Goal: Information Seeking & Learning: Learn about a topic

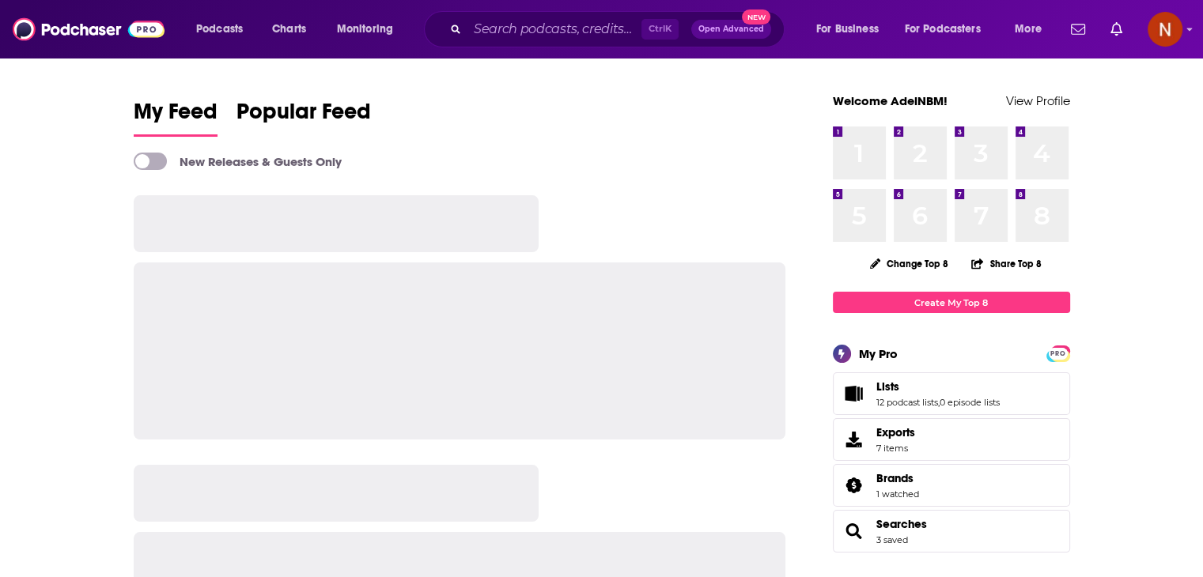
click at [523, 26] on input "Search podcasts, credits, & more..." at bounding box center [554, 29] width 174 height 25
click at [518, 32] on input "Search podcasts, credits, & more..." at bounding box center [554, 29] width 174 height 25
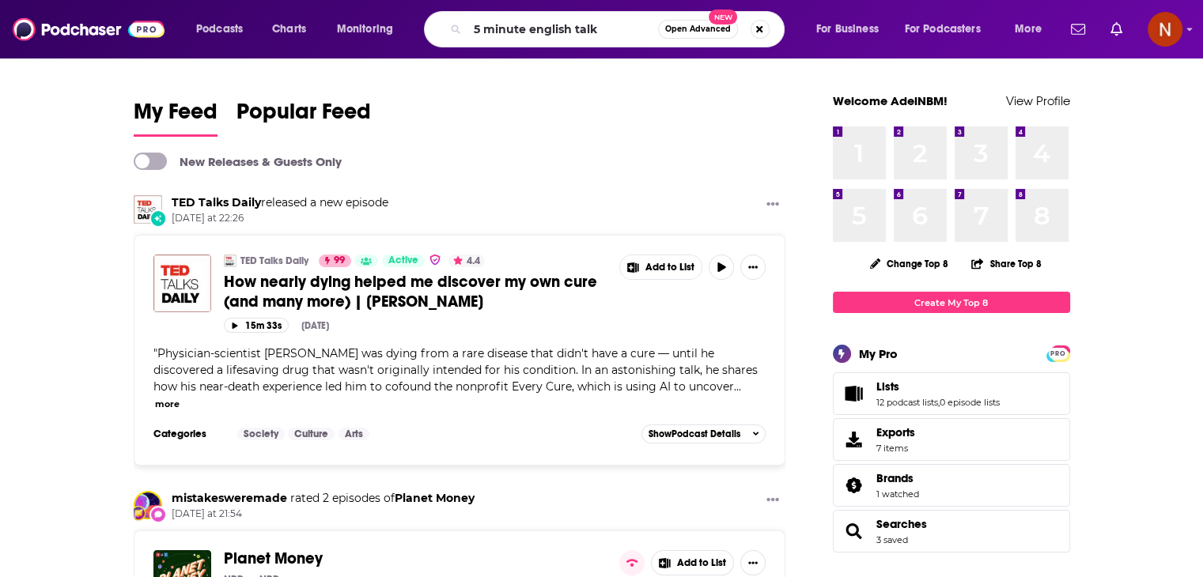
type input "5 minute english talk"
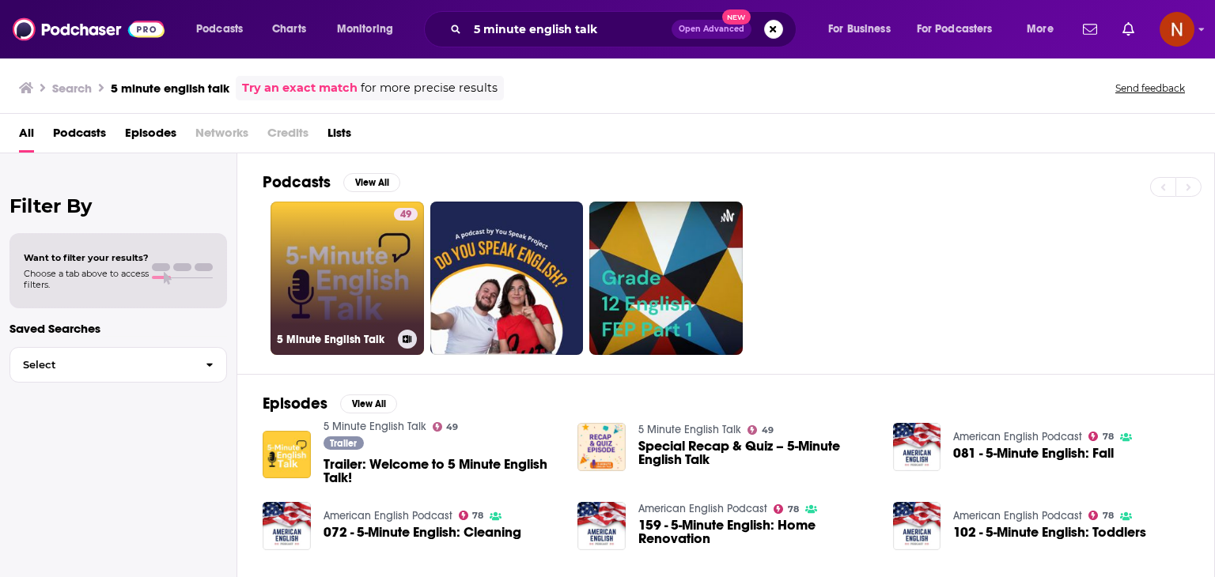
click at [342, 247] on link "49 5 Minute English Talk" at bounding box center [347, 278] width 153 height 153
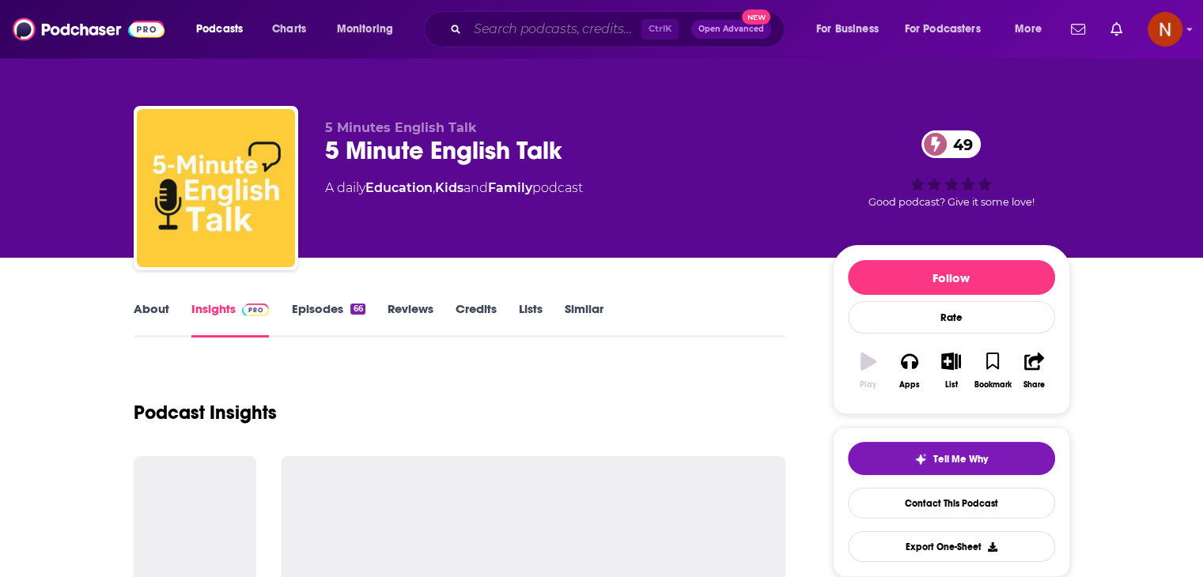
click at [568, 39] on input "Search podcasts, credits, & more..." at bounding box center [554, 29] width 174 height 25
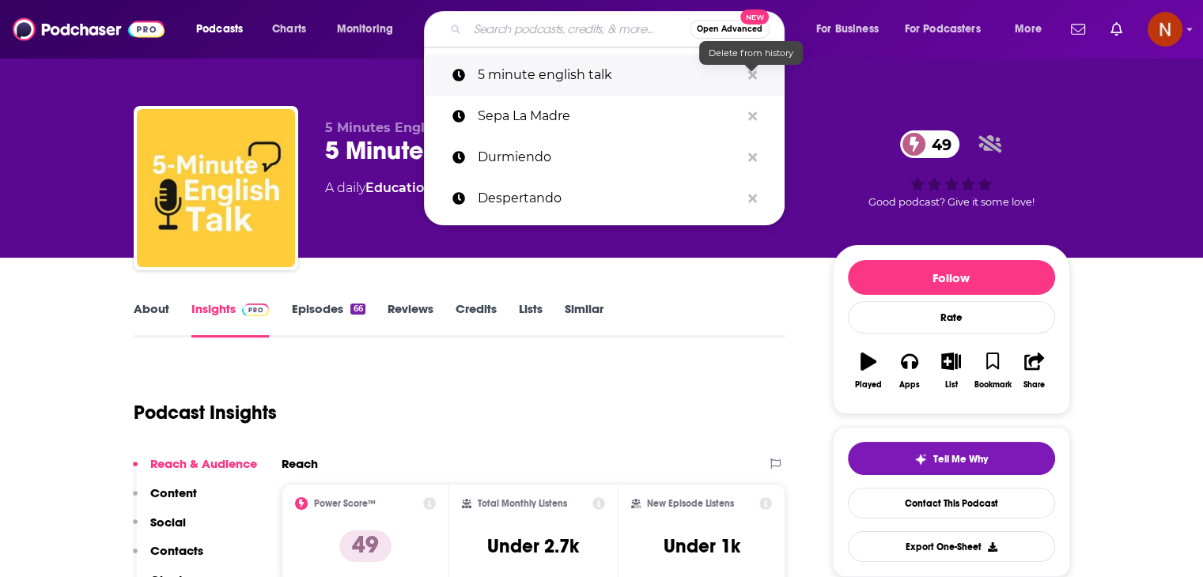
click at [748, 75] on icon "Search podcasts, credits, & more..." at bounding box center [752, 75] width 9 height 13
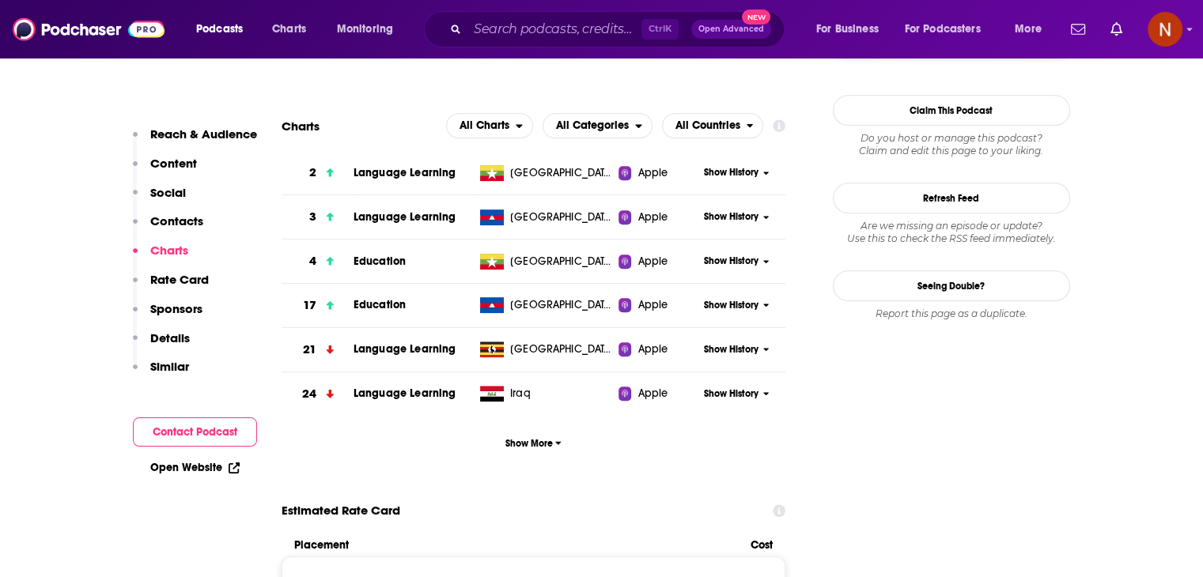
scroll to position [1408, 0]
click at [532, 447] on span "Show More" at bounding box center [533, 442] width 56 height 11
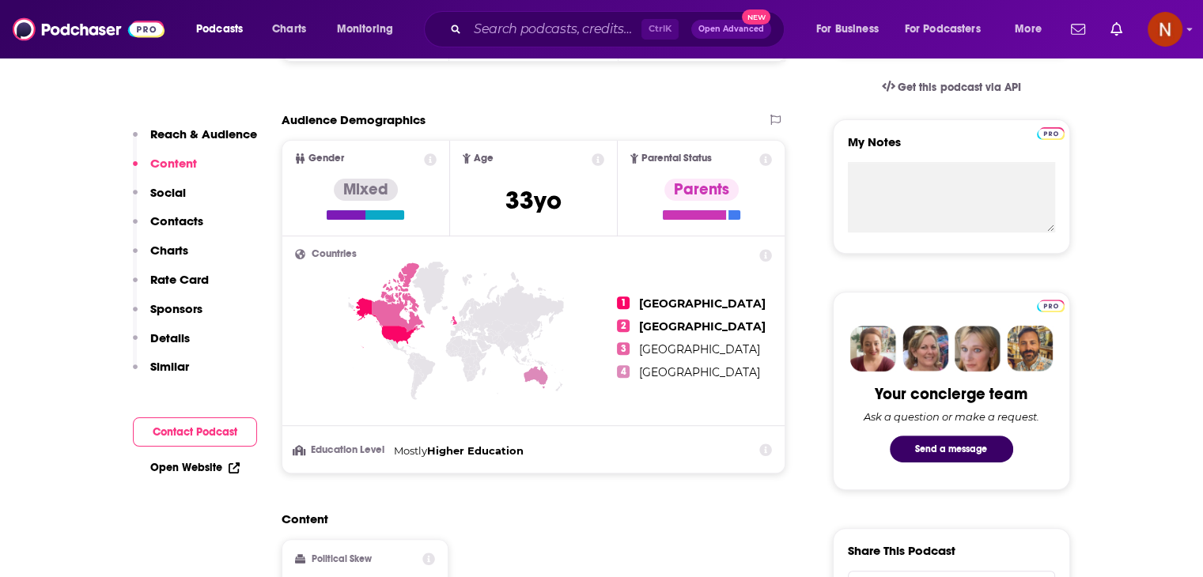
scroll to position [417, 0]
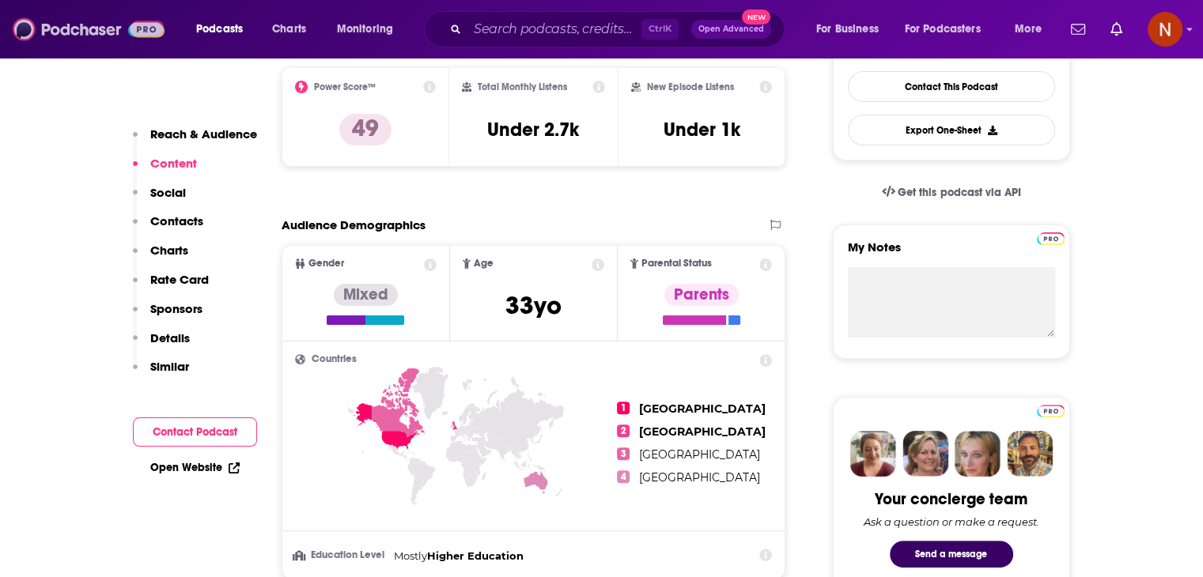
click at [85, 43] on img at bounding box center [89, 29] width 152 height 30
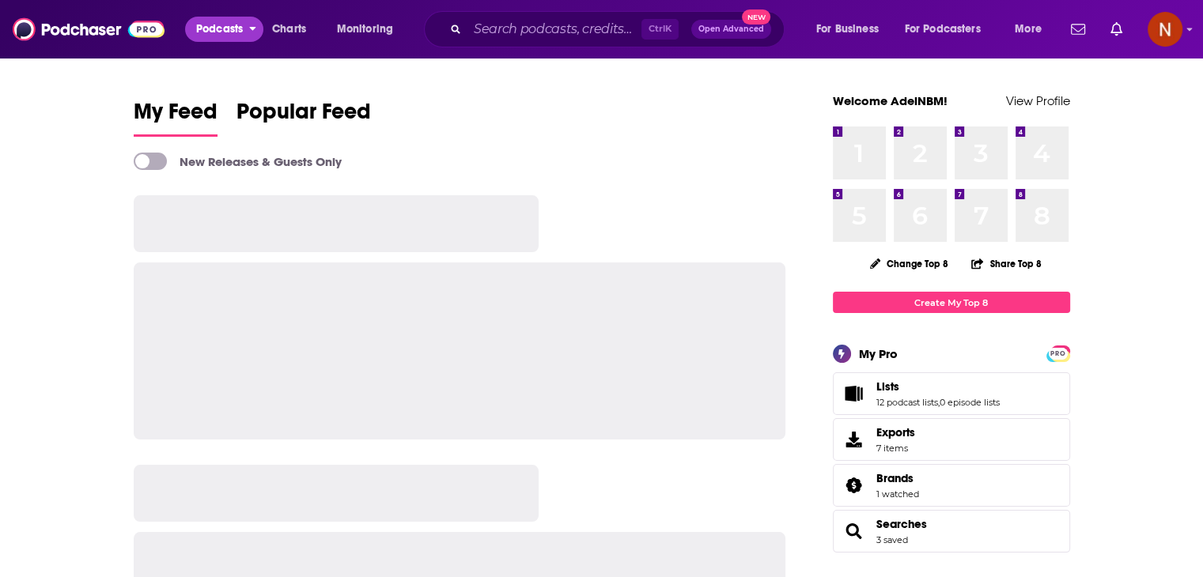
click at [225, 33] on span "Podcasts" at bounding box center [219, 29] width 47 height 22
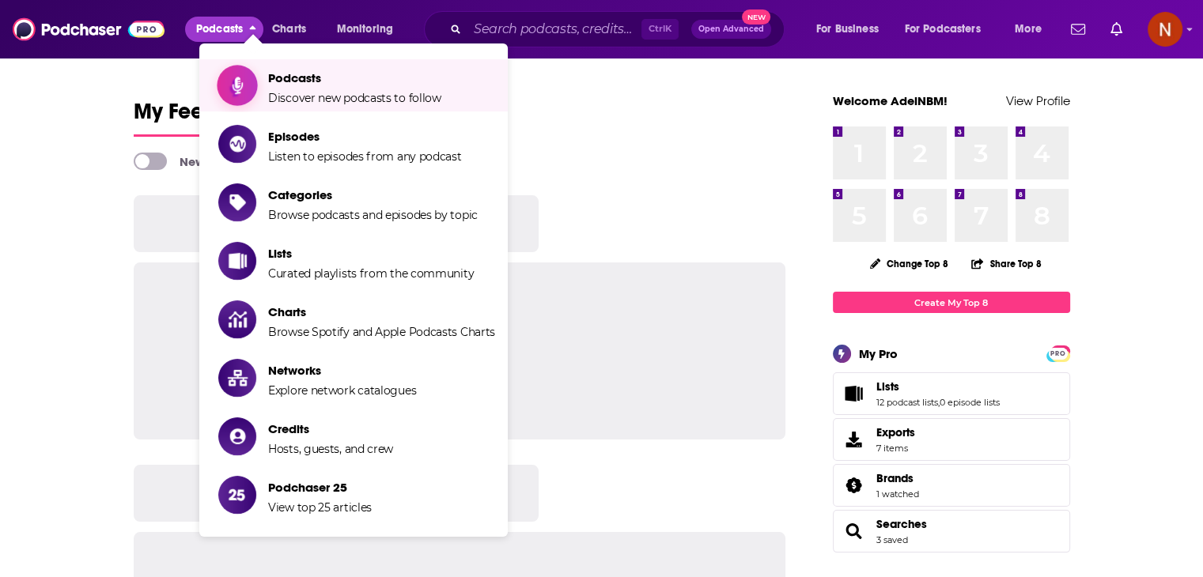
click at [278, 80] on span "Podcasts" at bounding box center [354, 77] width 173 height 15
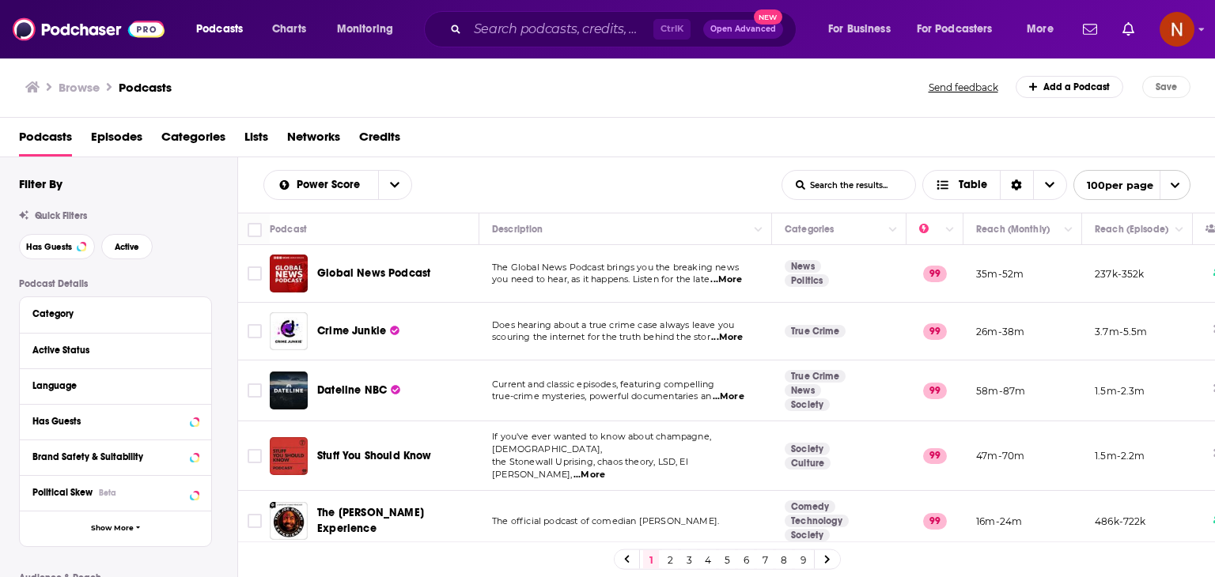
click at [171, 327] on div "Category" at bounding box center [115, 315] width 191 height 36
click at [182, 319] on button "Category" at bounding box center [111, 314] width 158 height 20
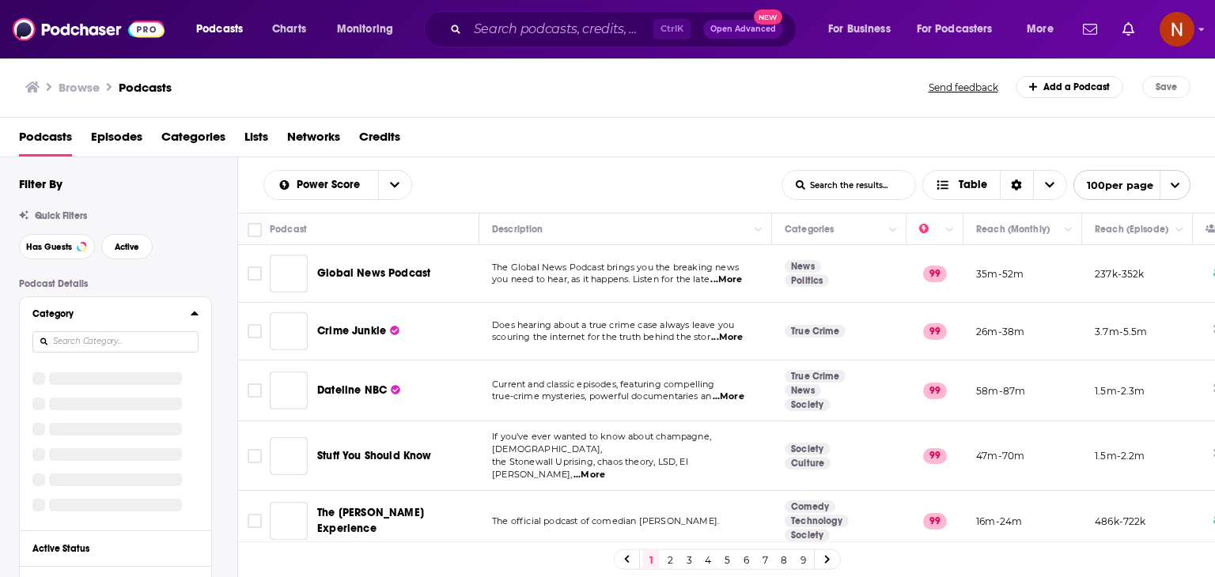
scroll to position [128, 0]
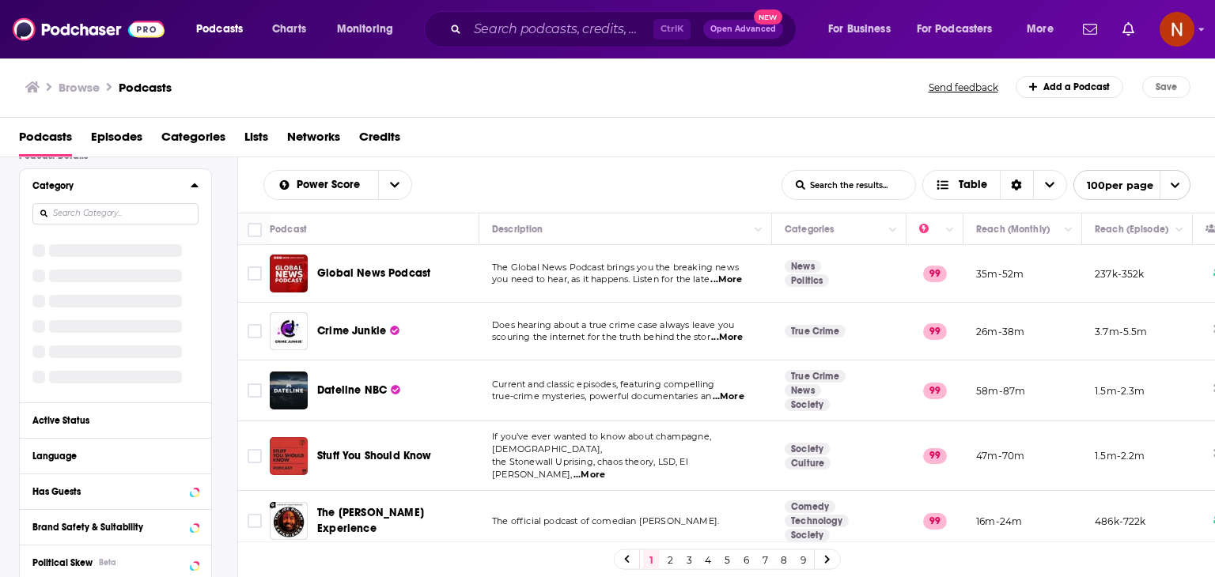
click at [120, 216] on div "Filter By Quick Filters Has Guests Active Podcast Details Category Active Statu…" at bounding box center [128, 492] width 218 height 888
paste input "Entrepreneurship"
click at [95, 225] on input "Entrepreneurship" at bounding box center [115, 213] width 166 height 21
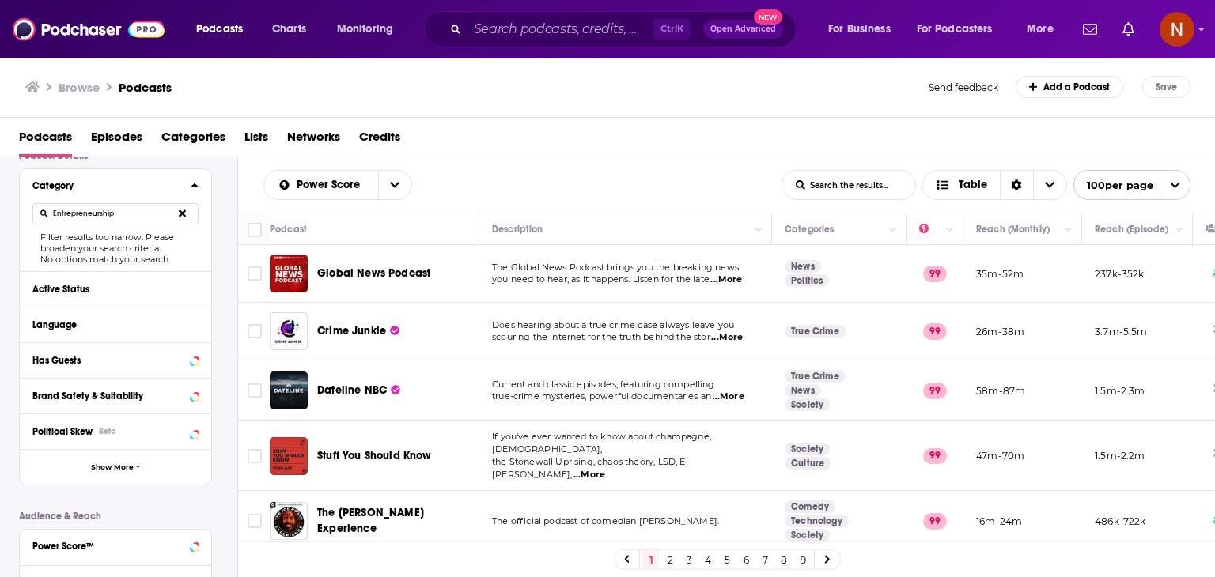
scroll to position [0, 0]
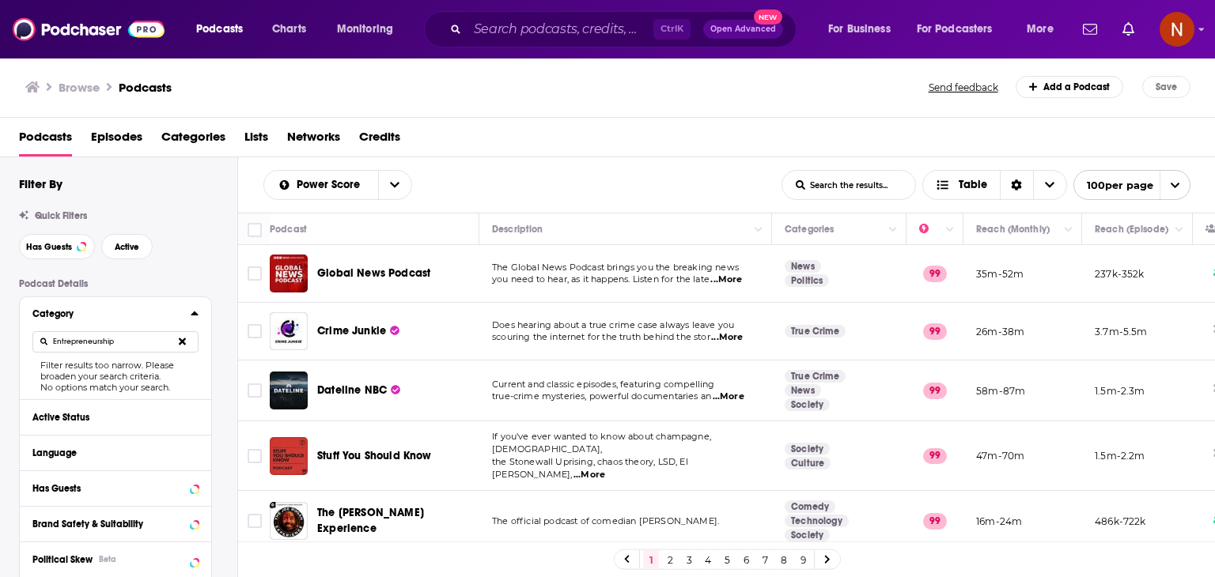
click at [150, 346] on input "Entrepreneurship" at bounding box center [115, 341] width 166 height 21
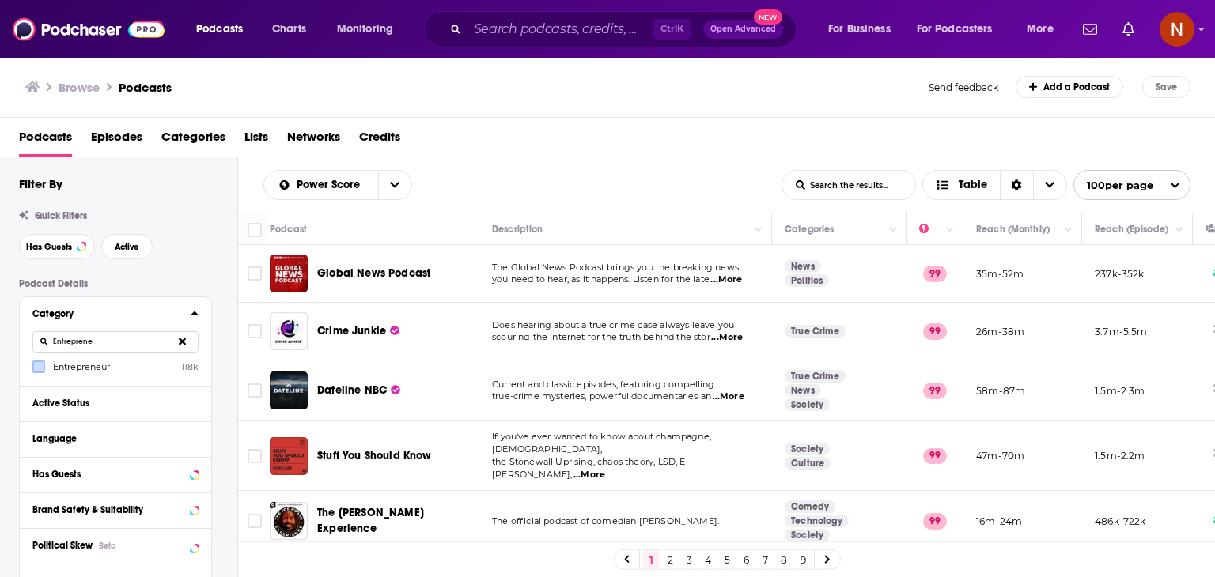
type input "Entreprene"
click at [35, 364] on icon at bounding box center [38, 366] width 9 height 9
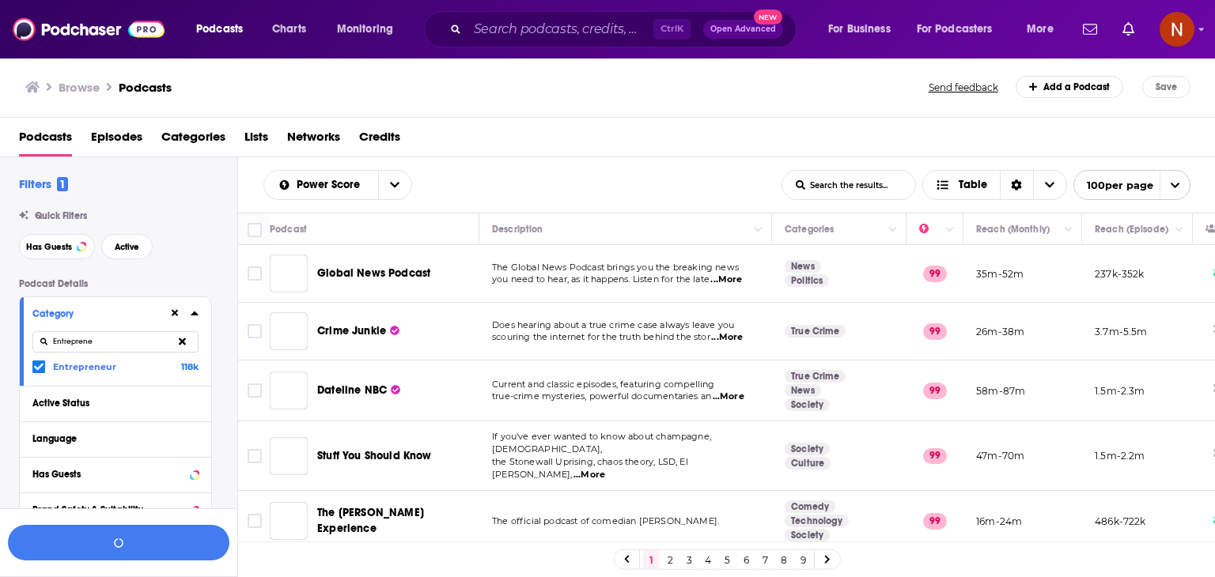
scroll to position [131, 0]
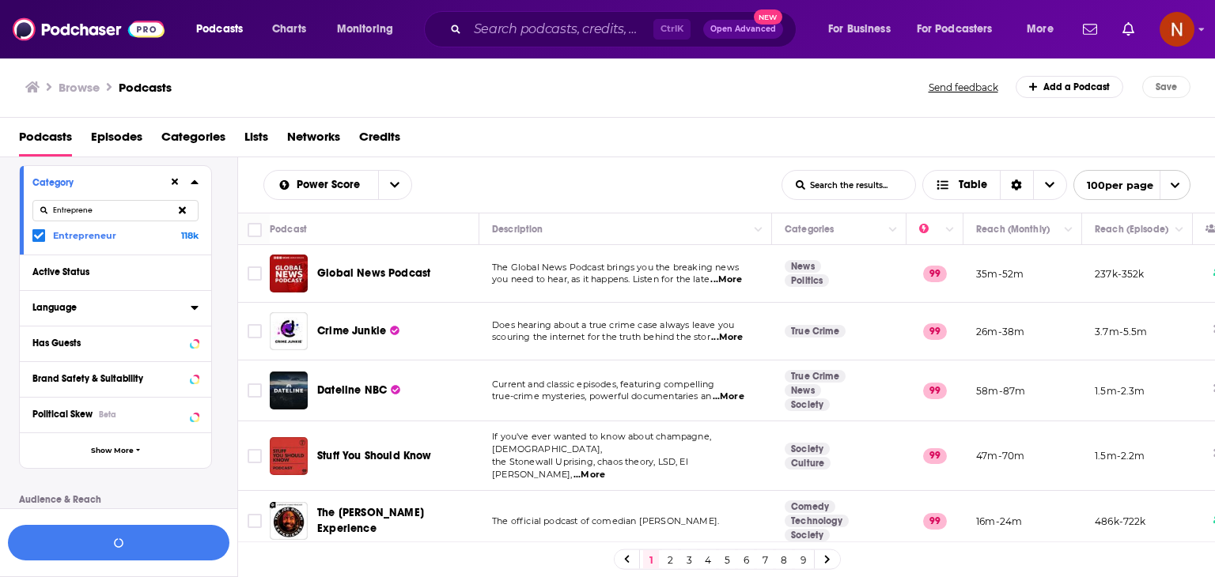
click at [151, 304] on div "Language" at bounding box center [106, 307] width 148 height 11
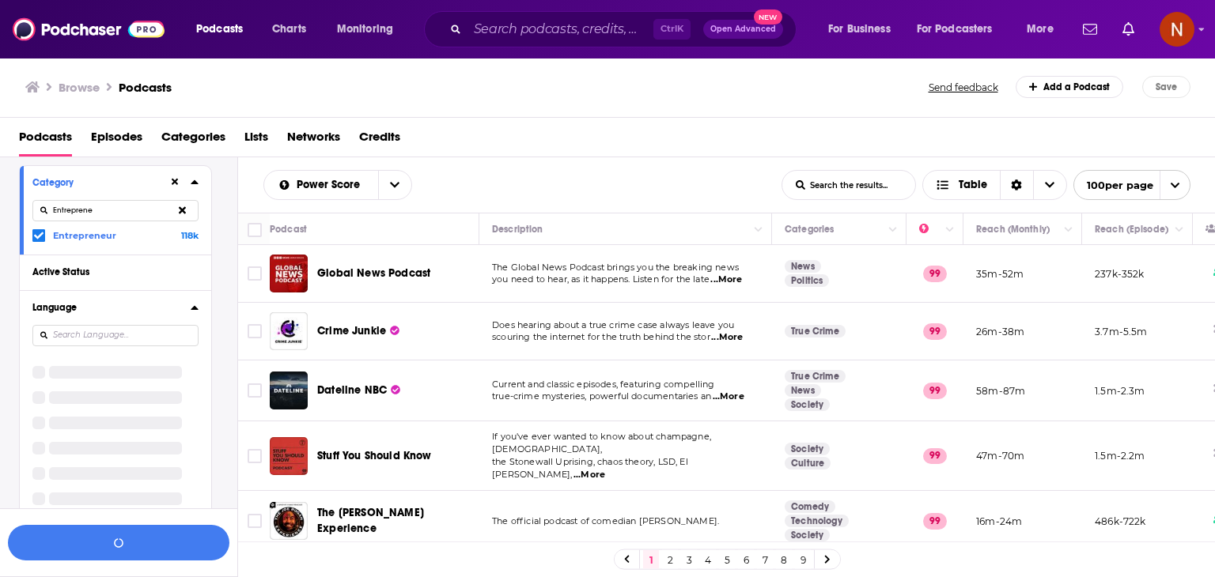
click at [108, 337] on input at bounding box center [115, 335] width 166 height 21
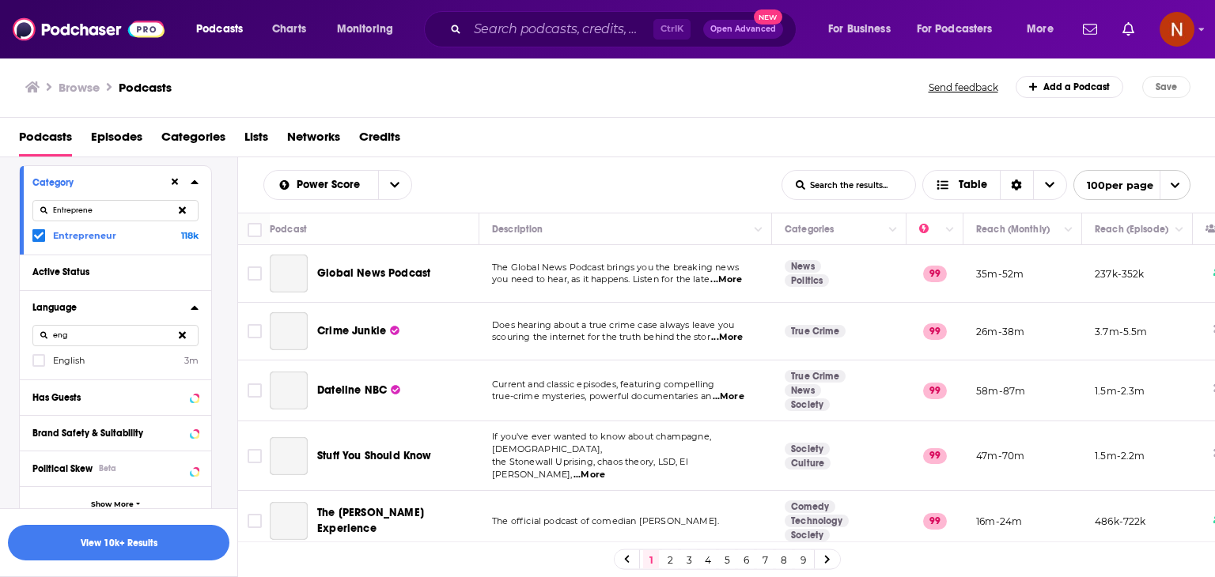
scroll to position [50, 0]
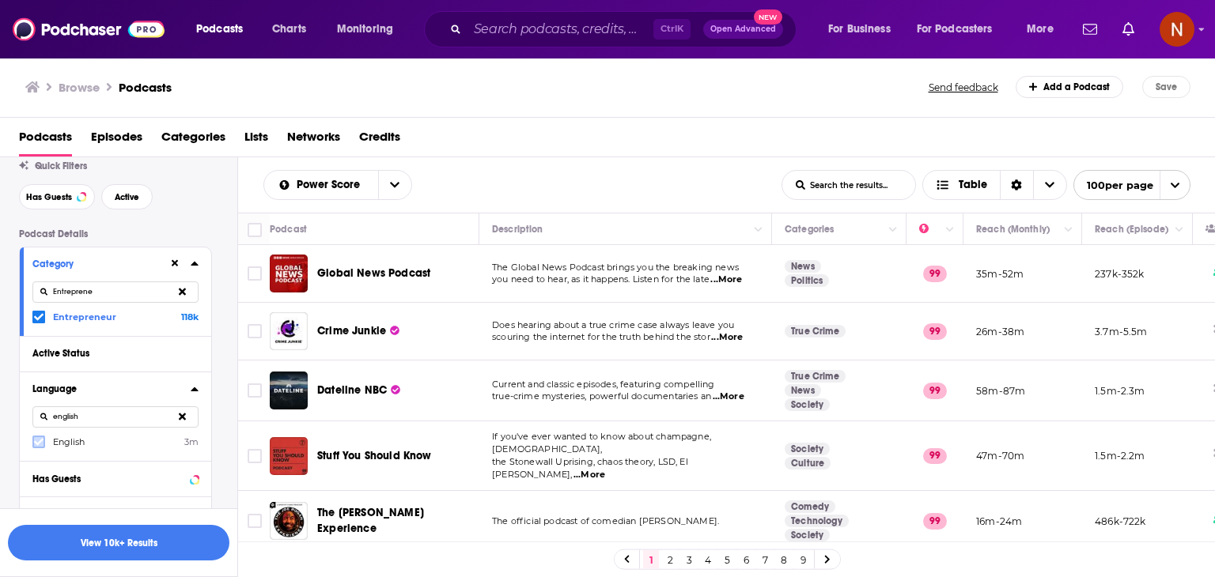
click at [40, 445] on icon at bounding box center [38, 441] width 9 height 9
click at [94, 418] on input "english" at bounding box center [115, 417] width 166 height 21
type input "arab"
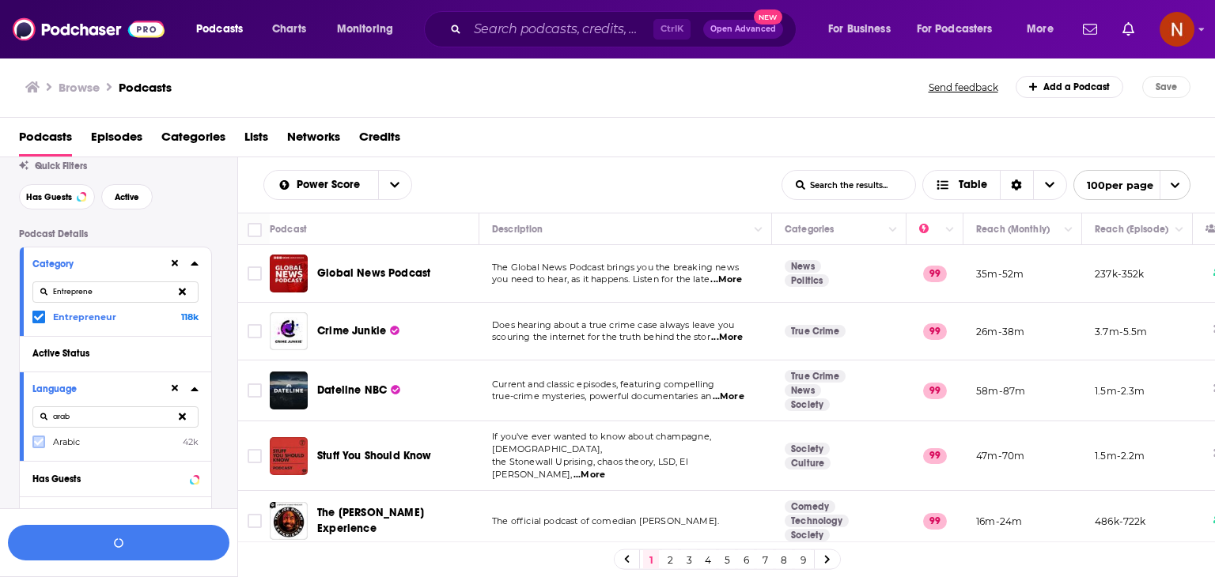
click at [43, 437] on icon at bounding box center [38, 441] width 9 height 9
click at [195, 384] on icon at bounding box center [195, 389] width 8 height 13
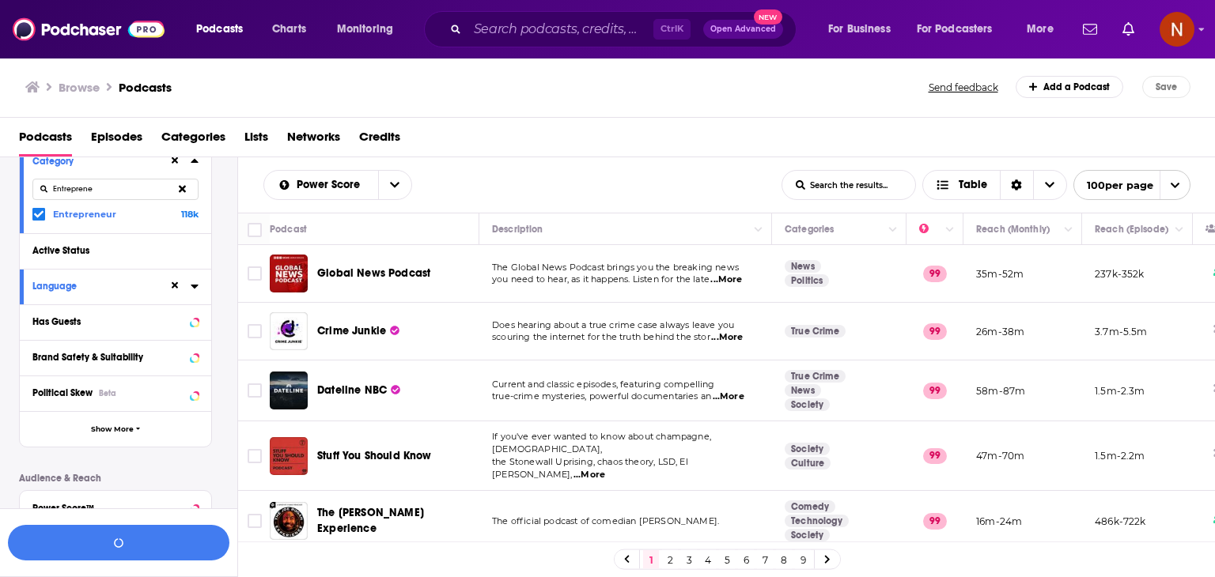
scroll to position [179, 0]
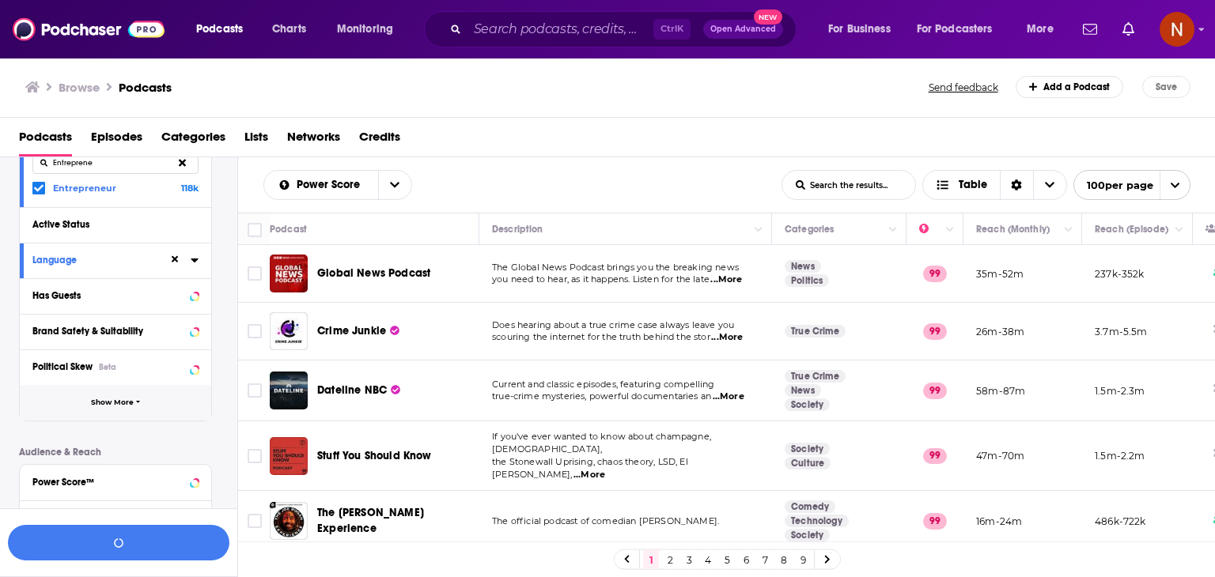
click at [123, 385] on button "Show More" at bounding box center [115, 403] width 191 height 36
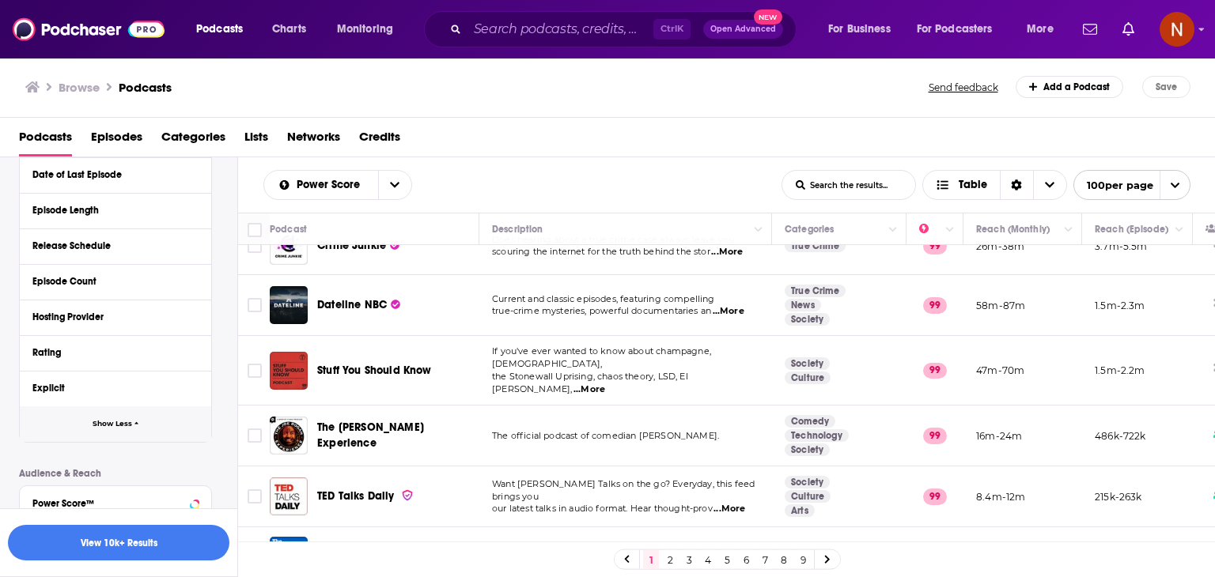
scroll to position [494, 0]
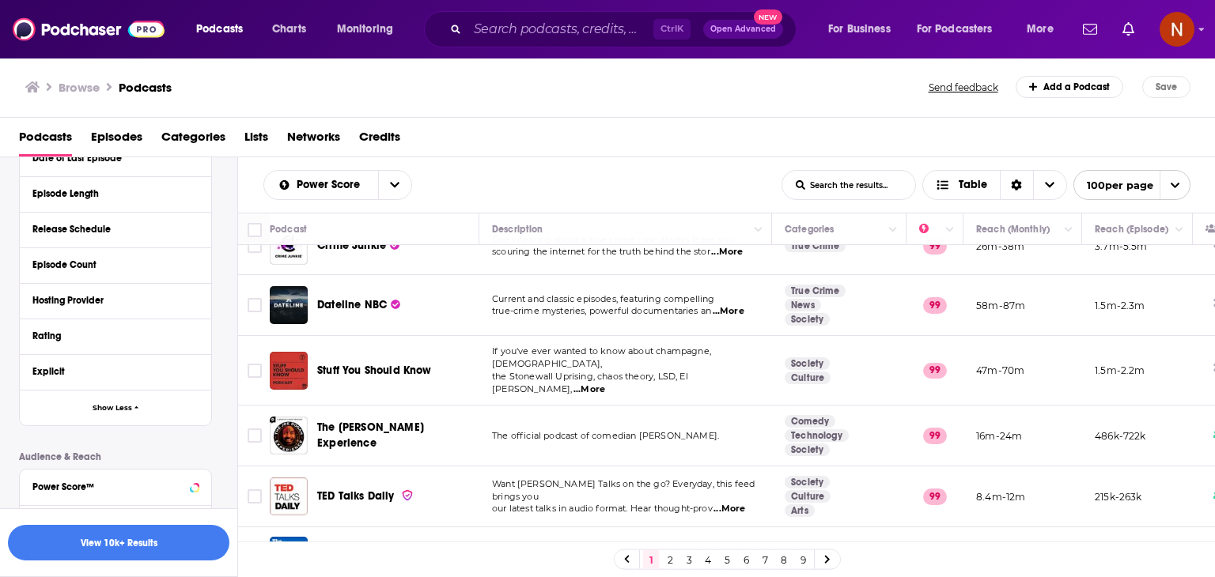
click at [127, 301] on div "Hosting Provider" at bounding box center [110, 300] width 156 height 11
click at [131, 335] on input at bounding box center [115, 328] width 166 height 21
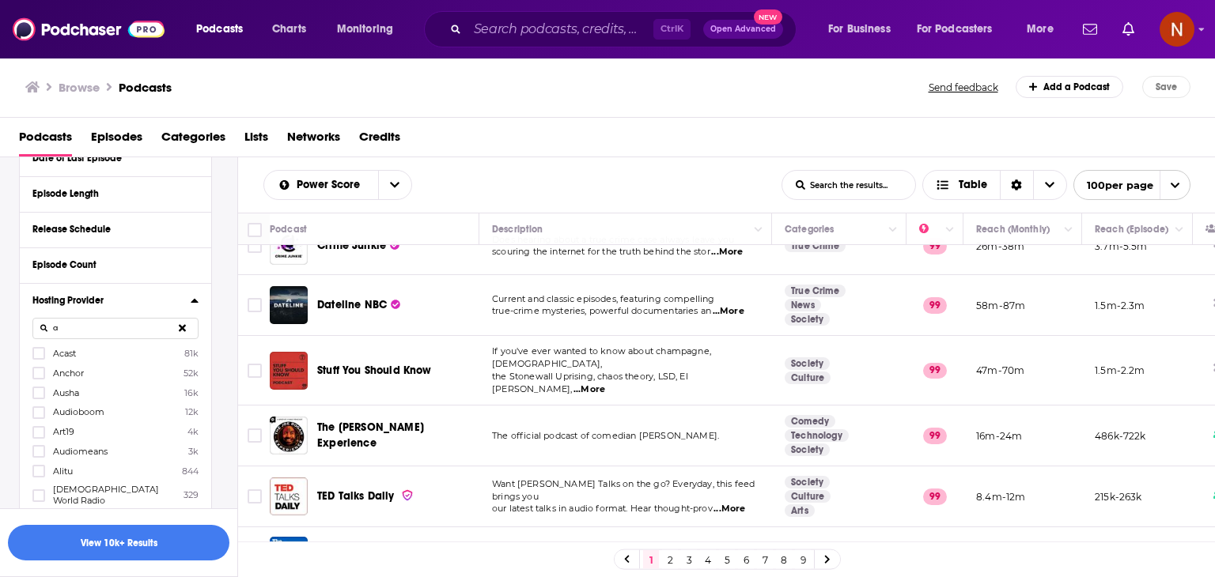
scroll to position [406, 0]
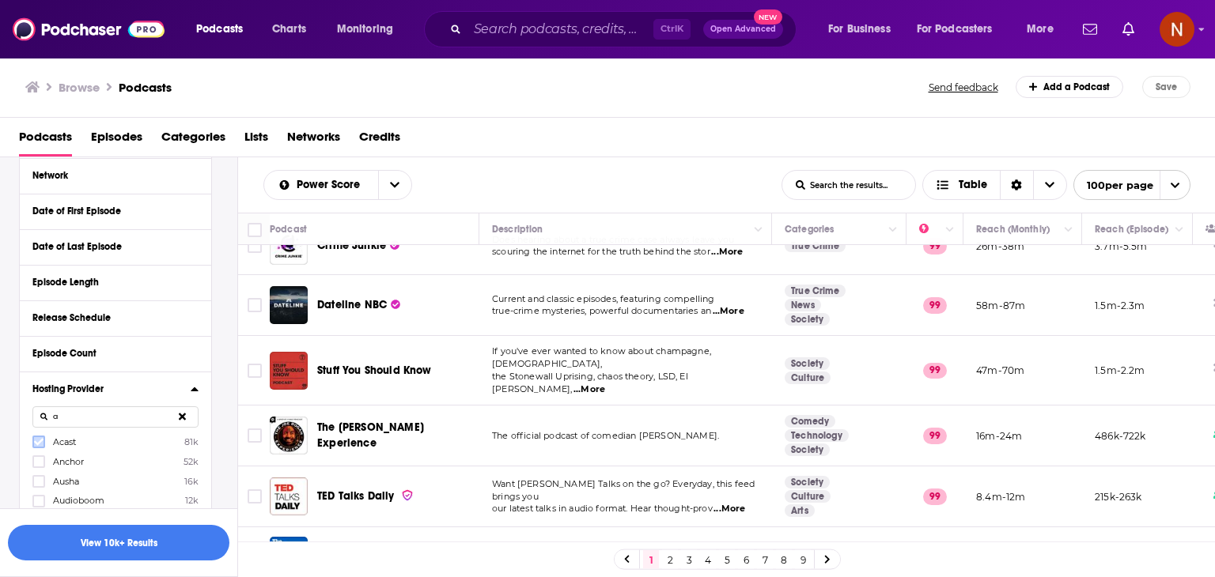
type input "a"
click at [42, 443] on icon at bounding box center [38, 441] width 9 height 9
click at [180, 414] on icon at bounding box center [182, 417] width 7 height 7
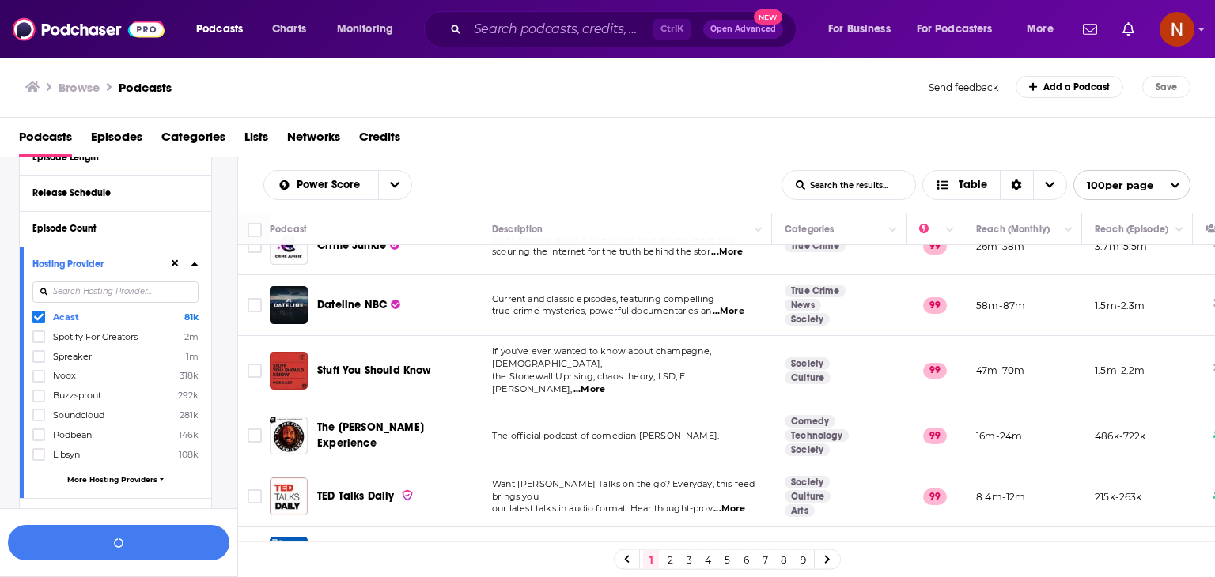
scroll to position [533, 0]
click at [42, 358] on icon at bounding box center [38, 354] width 9 height 9
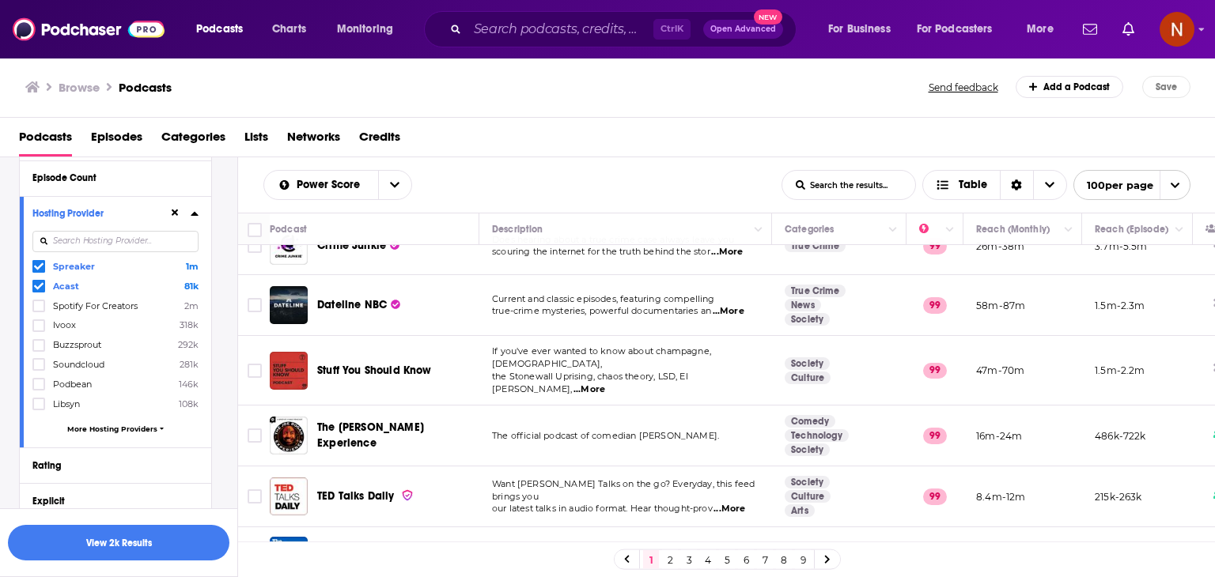
click at [81, 428] on span "More Hosting Providers" at bounding box center [112, 429] width 90 height 9
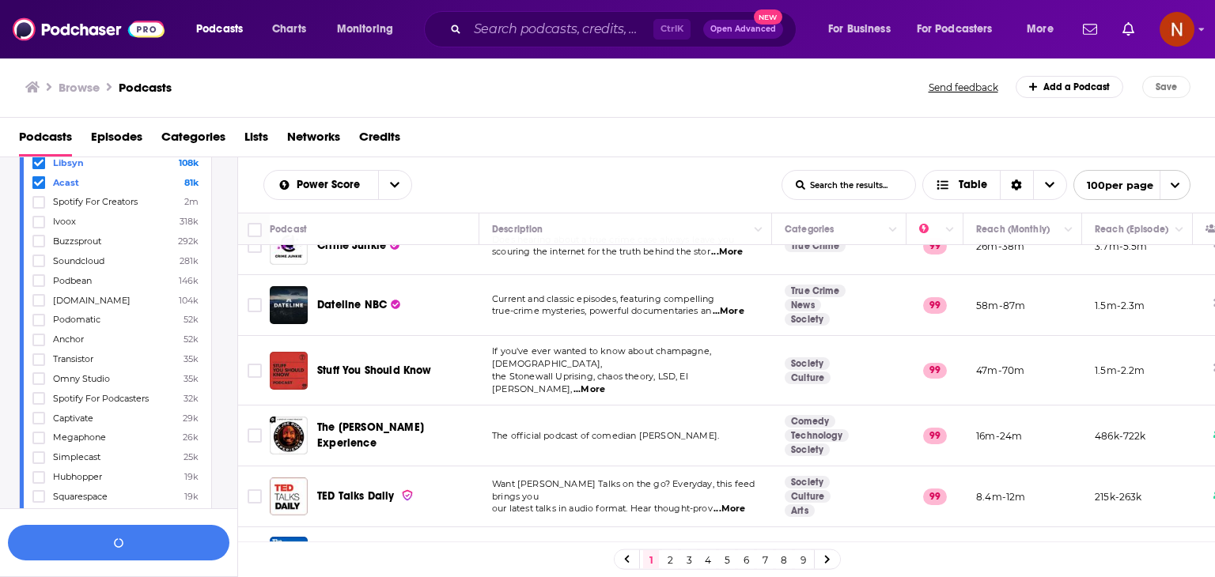
scroll to position [759, 0]
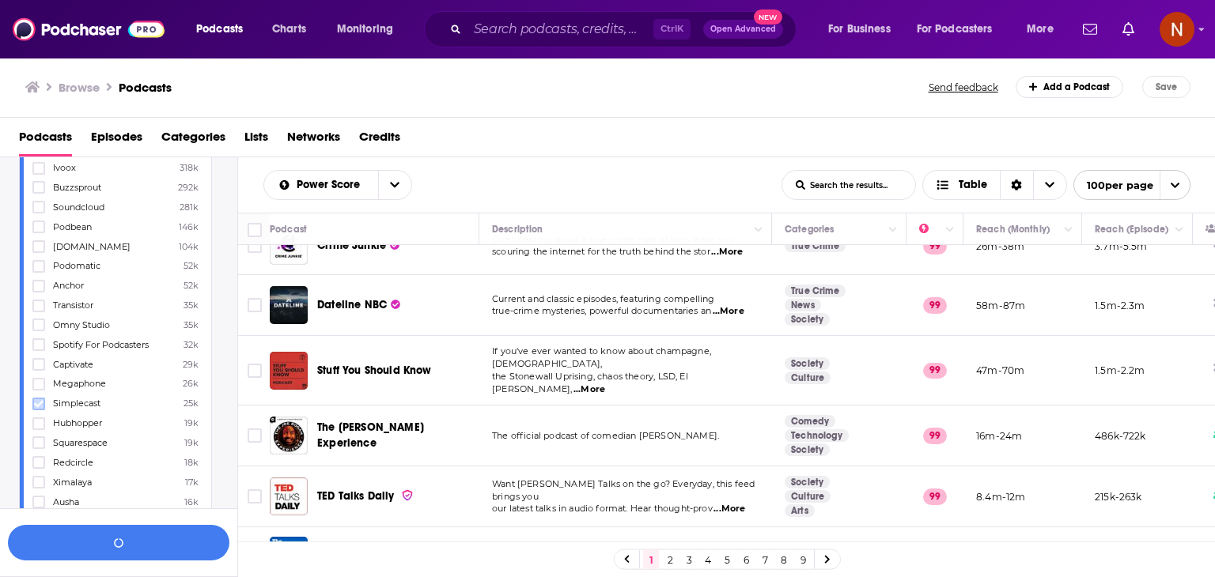
click at [38, 405] on icon at bounding box center [38, 403] width 9 height 7
click at [171, 547] on button "View 10k+ Results" at bounding box center [118, 543] width 221 height 36
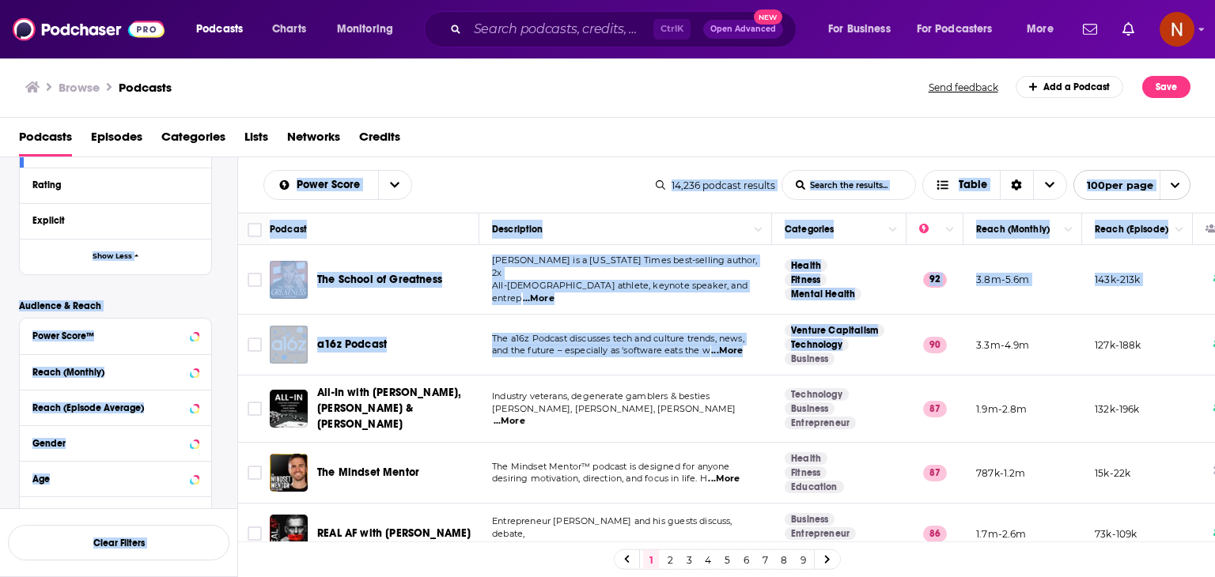
drag, startPoint x: 234, startPoint y: 224, endPoint x: 785, endPoint y: 346, distance: 564.0
click at [785, 346] on div "Filters 3 Quick Filters Has Guests Active Podcast Details Category Entreprene E…" at bounding box center [608, 417] width 1216 height 521
click at [558, 186] on div "Power Score List Search Input Search the results... Table" at bounding box center [459, 185] width 392 height 30
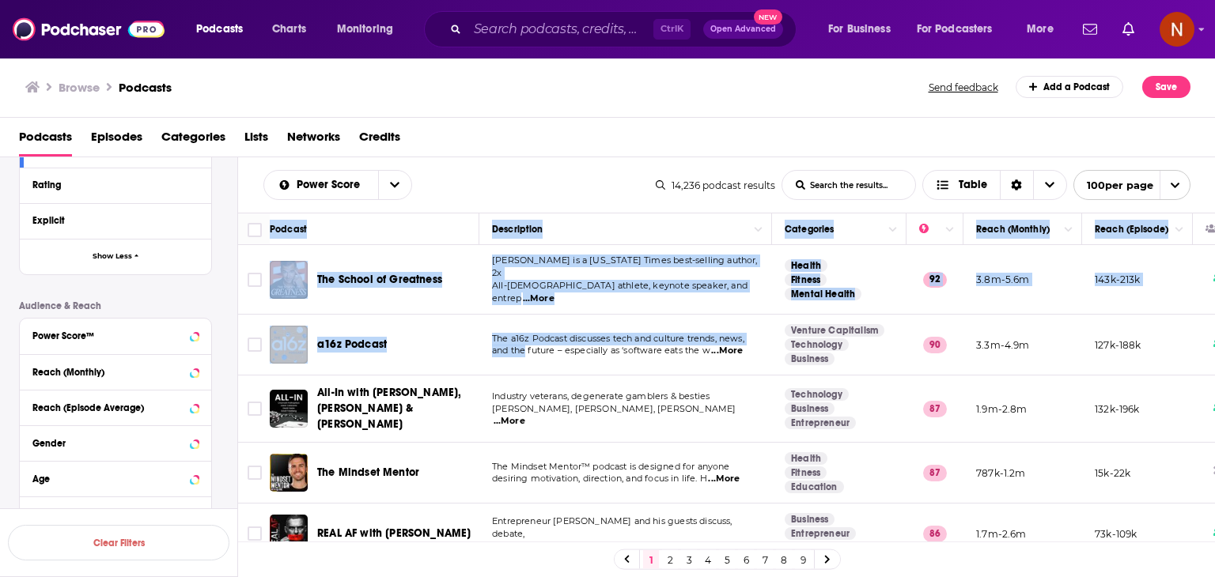
drag, startPoint x: 238, startPoint y: 225, endPoint x: 623, endPoint y: 411, distance: 428.1
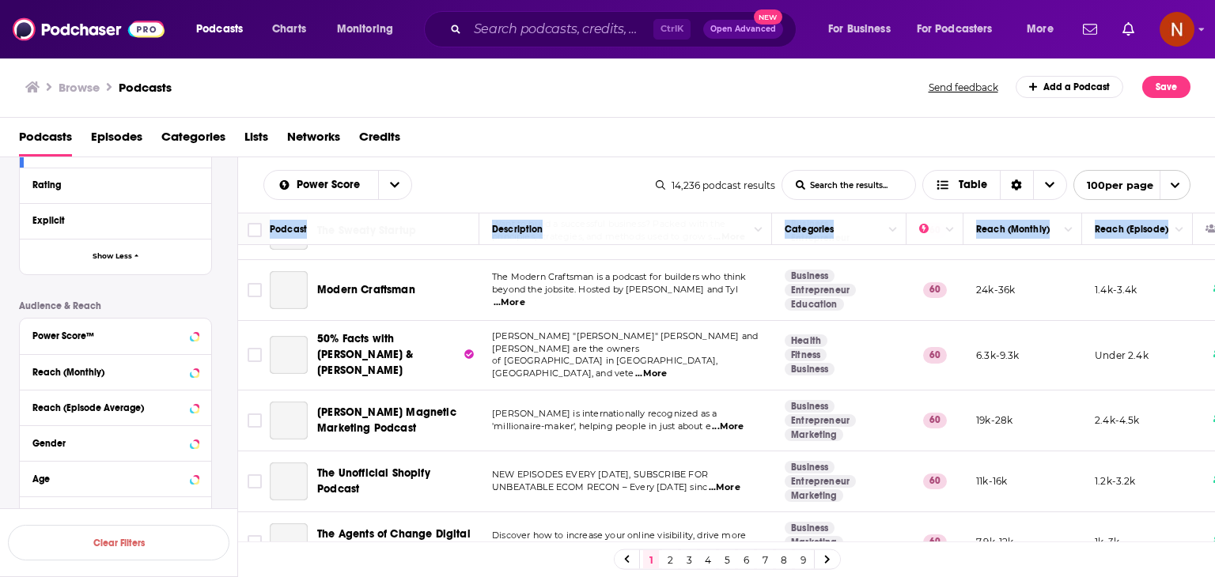
scroll to position [5797, 0]
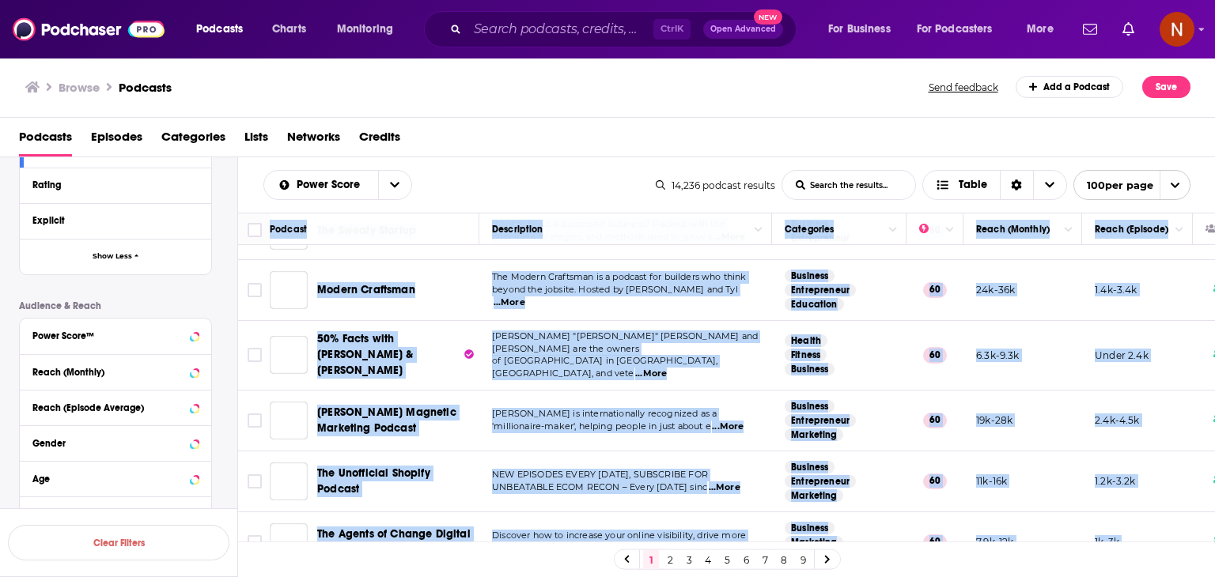
copy table "Podcast Description Categories Reach (Monthly) Reach (Episode) The School of Gr…"
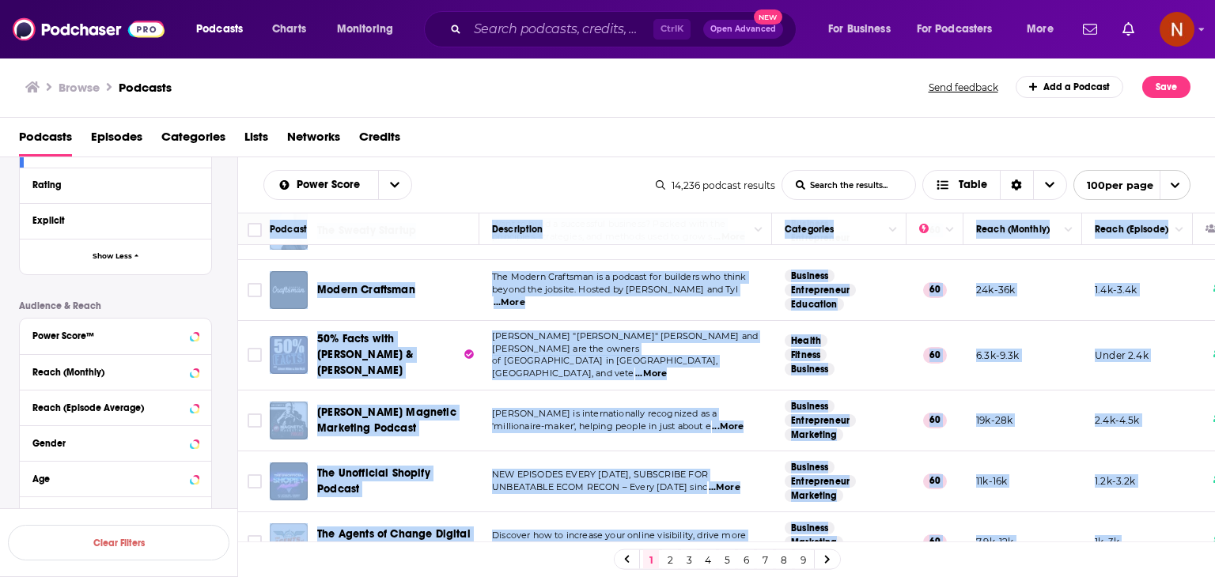
copy table "Podcast Description Categories Reach (Monthly) Reach (Episode) The School of Gr…"
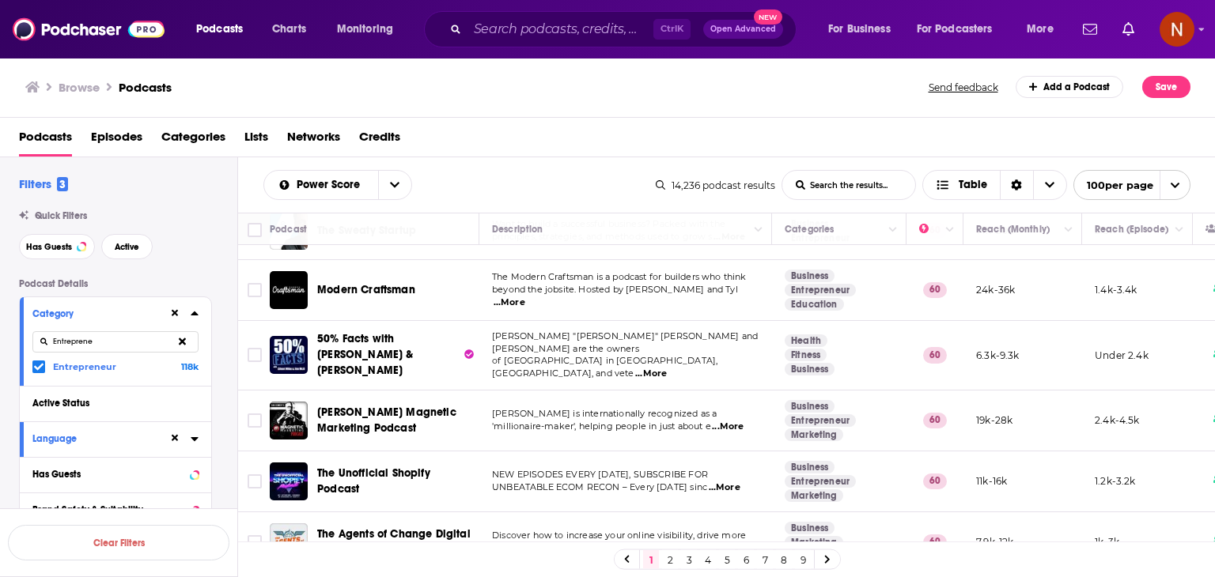
click at [39, 368] on icon at bounding box center [38, 367] width 9 height 7
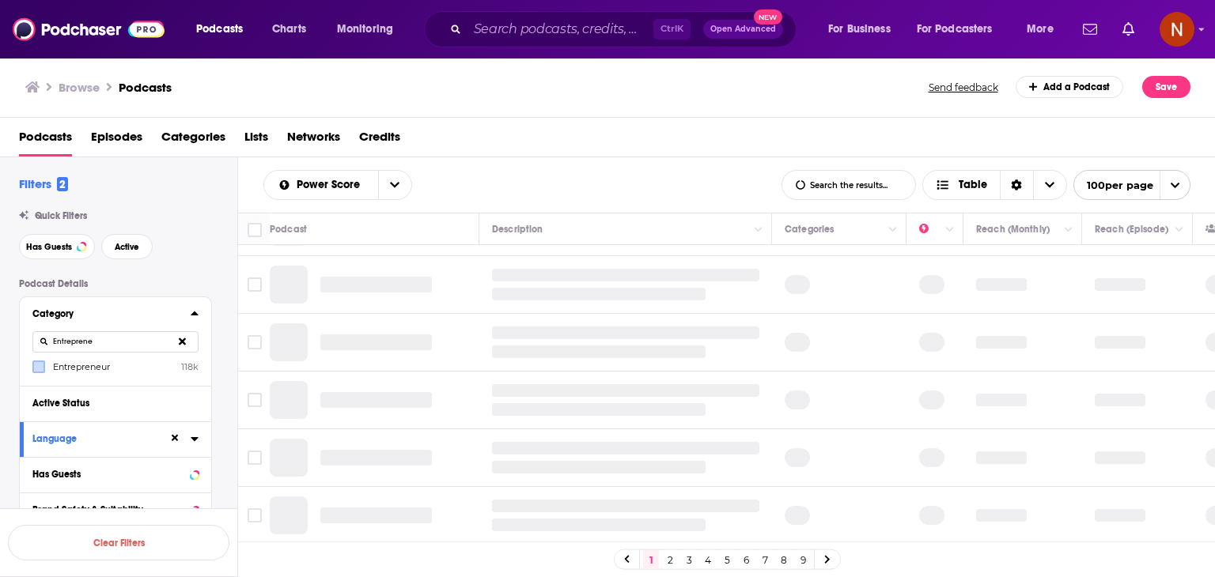
scroll to position [1152, 0]
click at [89, 343] on input "Entreprene" at bounding box center [115, 341] width 166 height 21
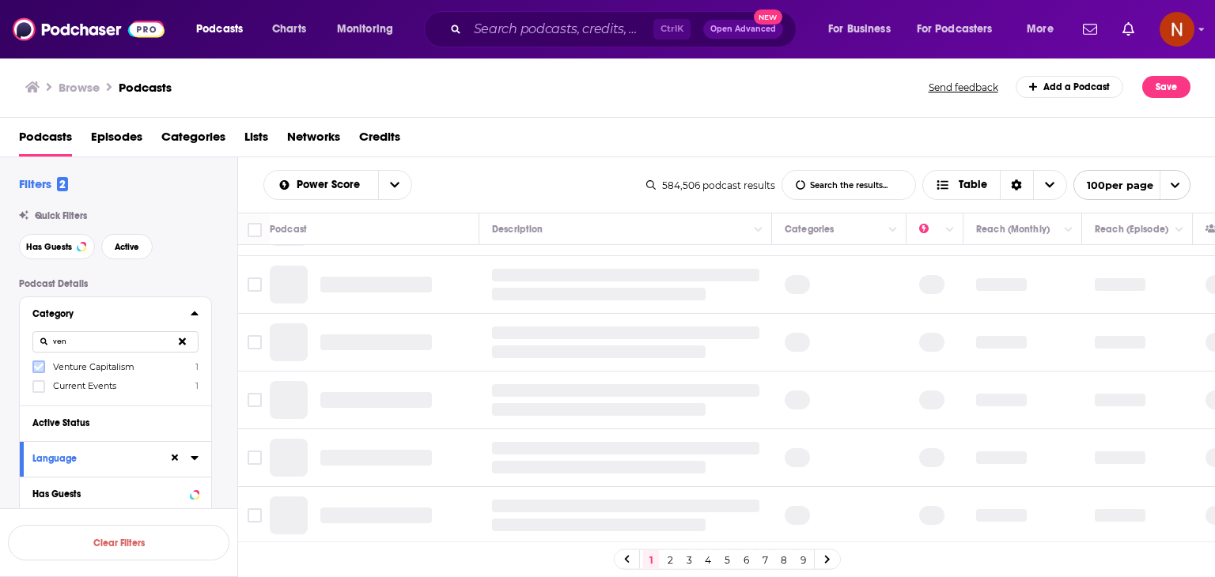
click at [38, 371] on icon at bounding box center [38, 366] width 9 height 9
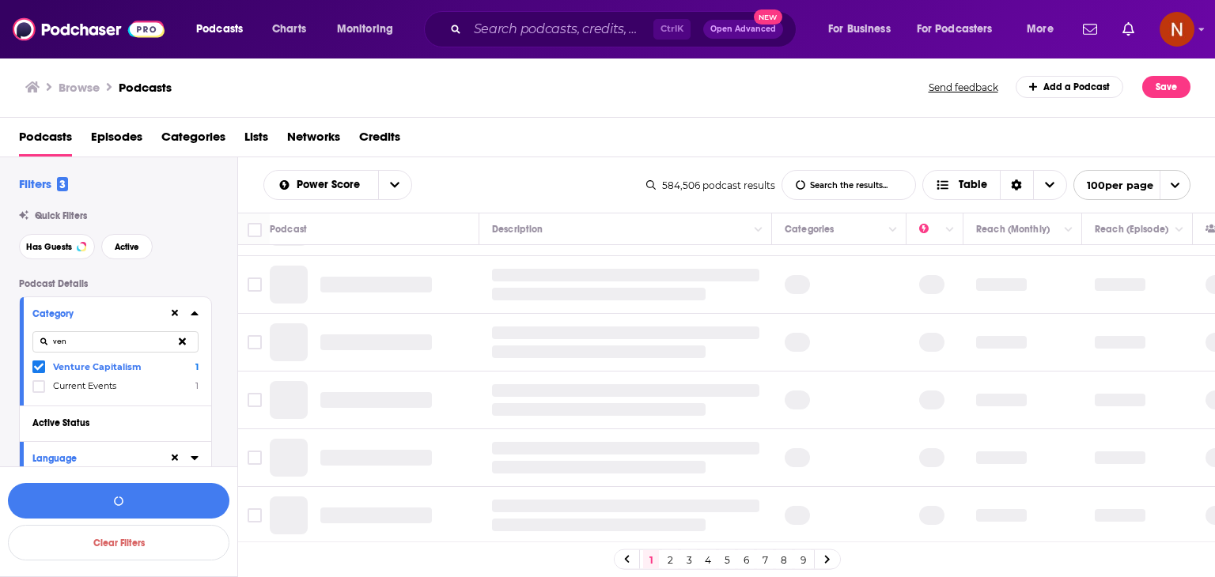
click at [42, 370] on icon at bounding box center [38, 366] width 9 height 9
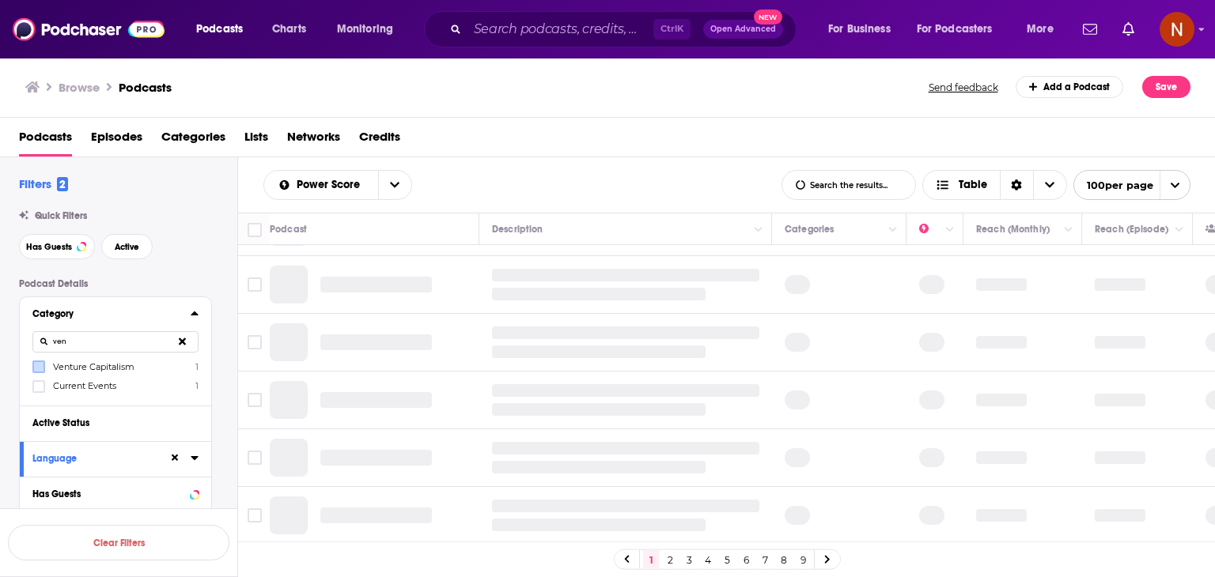
click at [91, 347] on input "ven" at bounding box center [115, 341] width 166 height 21
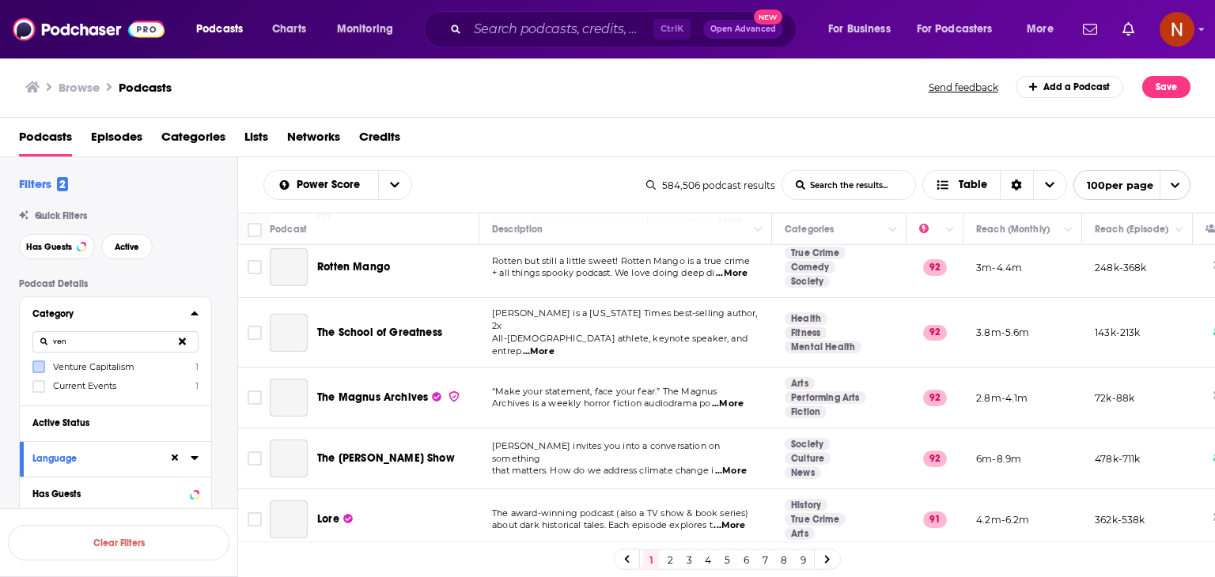
scroll to position [5695, 0]
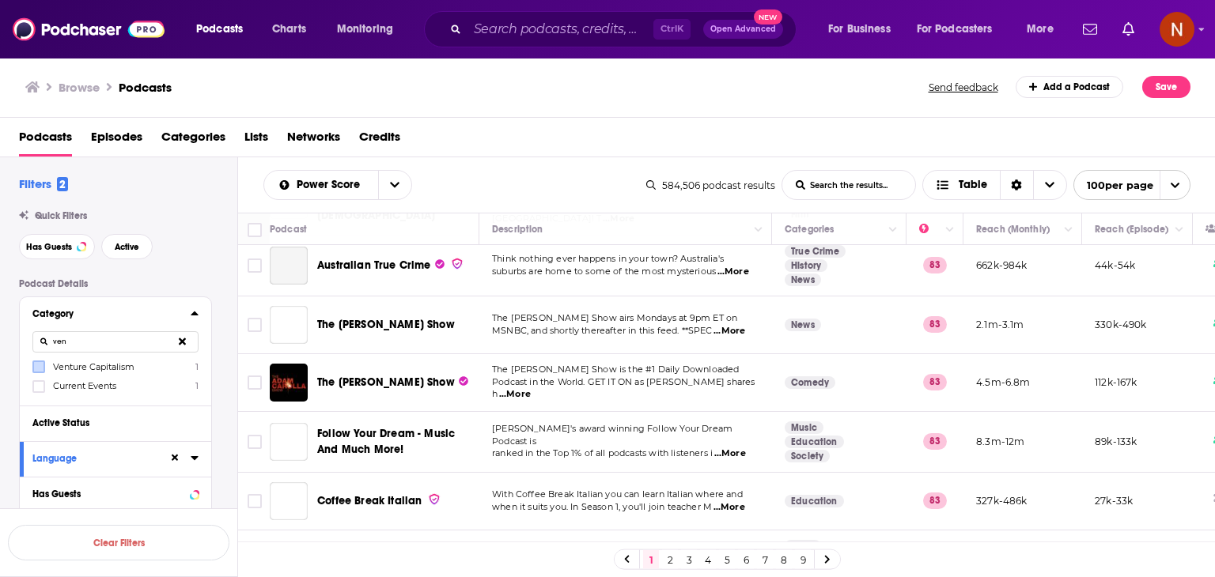
click at [123, 346] on input "ven" at bounding box center [115, 341] width 166 height 21
paste input "Leadership"
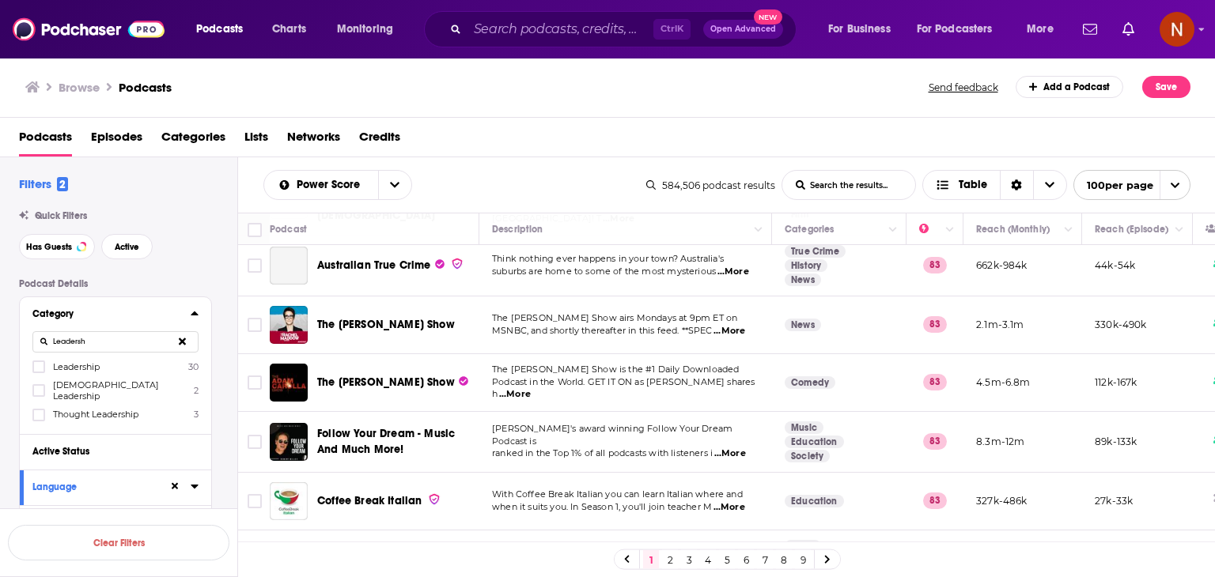
type input "Leadersh"
click at [68, 368] on span "Leadership" at bounding box center [76, 366] width 47 height 11
click at [39, 372] on input "multiSelectOption-leadership-0" at bounding box center [39, 372] width 0 height 0
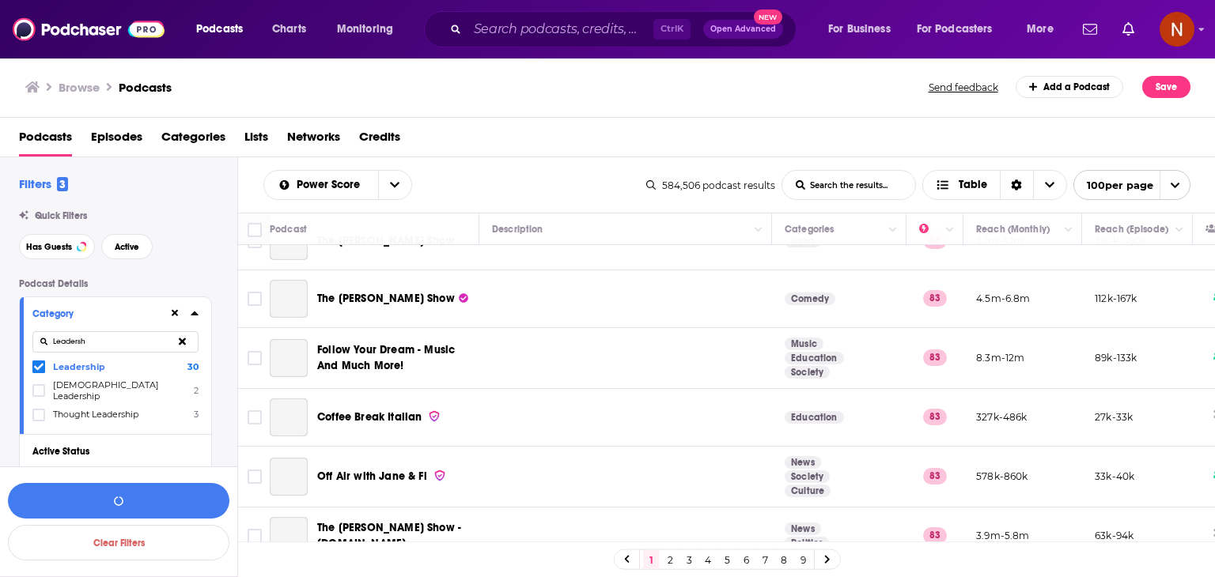
click at [39, 367] on icon at bounding box center [38, 367] width 9 height 7
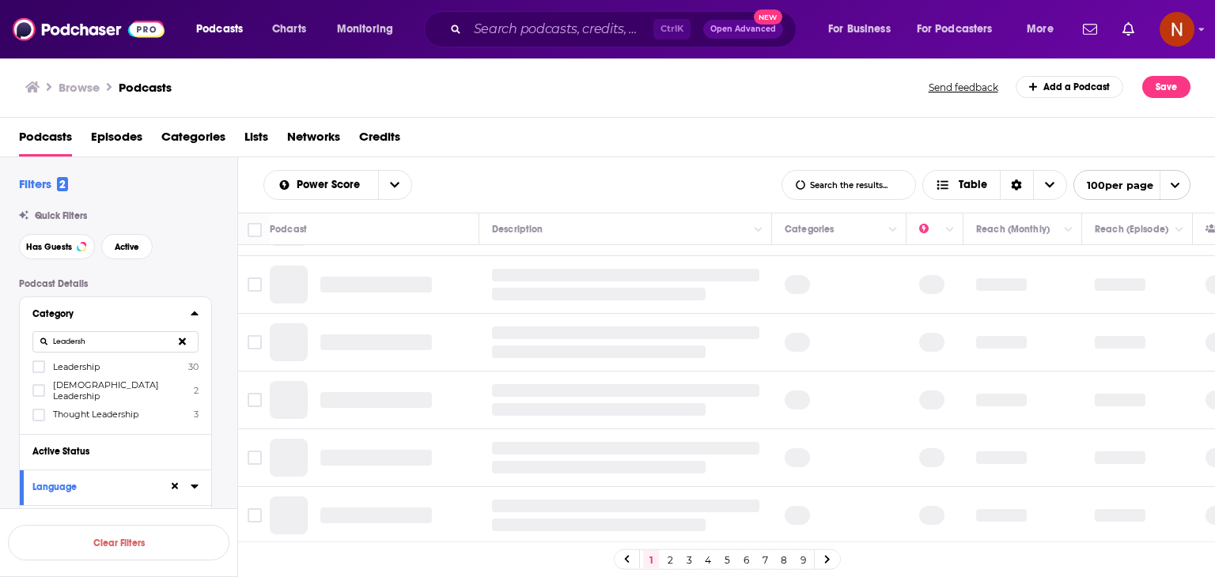
scroll to position [1152, 0]
click at [40, 365] on icon at bounding box center [38, 367] width 9 height 7
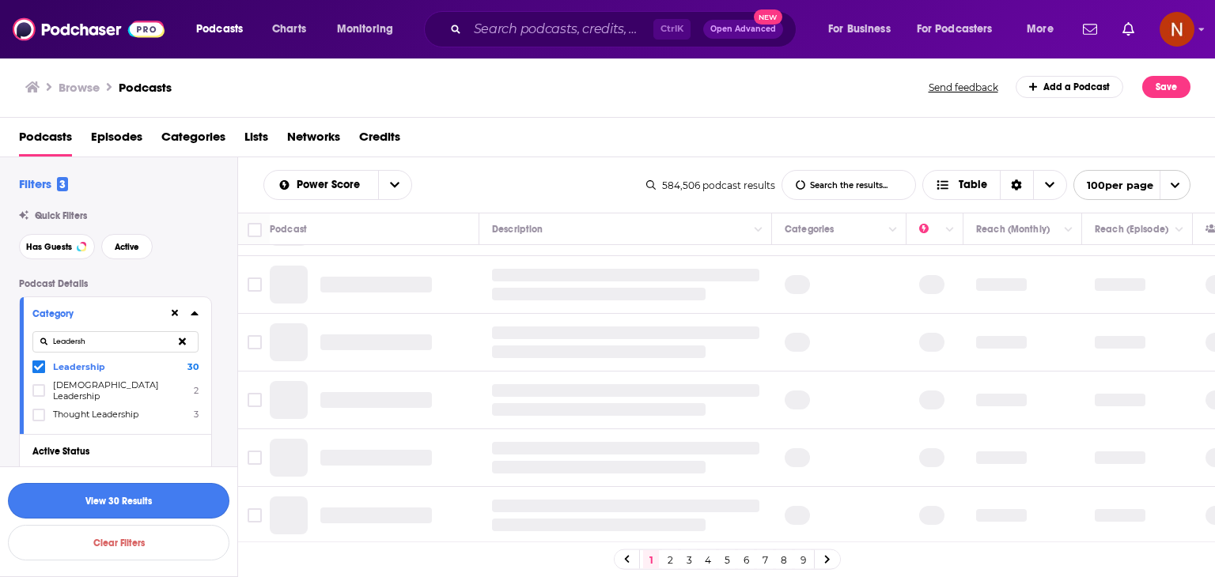
click at [194, 507] on button "View 30 Results" at bounding box center [118, 501] width 221 height 36
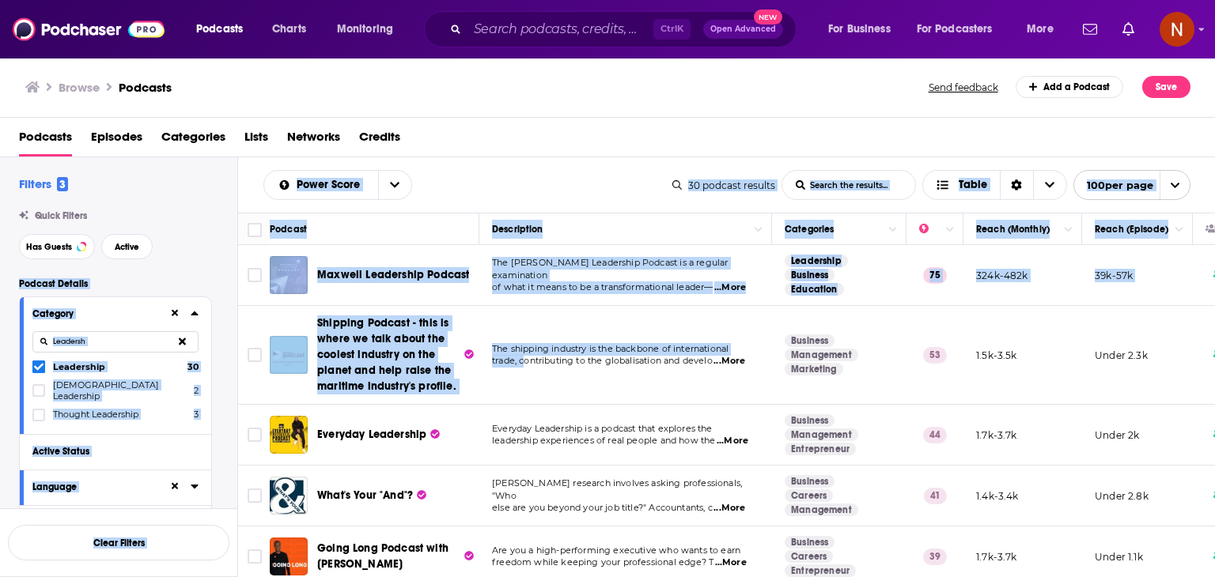
drag, startPoint x: 234, startPoint y: 228, endPoint x: 543, endPoint y: 389, distance: 348.9
click at [543, 389] on div "Filters 3 Quick Filters Has Guests Active Podcast Details Category Leadersh Lea…" at bounding box center [608, 417] width 1216 height 521
click at [475, 180] on div "Power Score List Search Input Search the results... Table" at bounding box center [467, 185] width 409 height 30
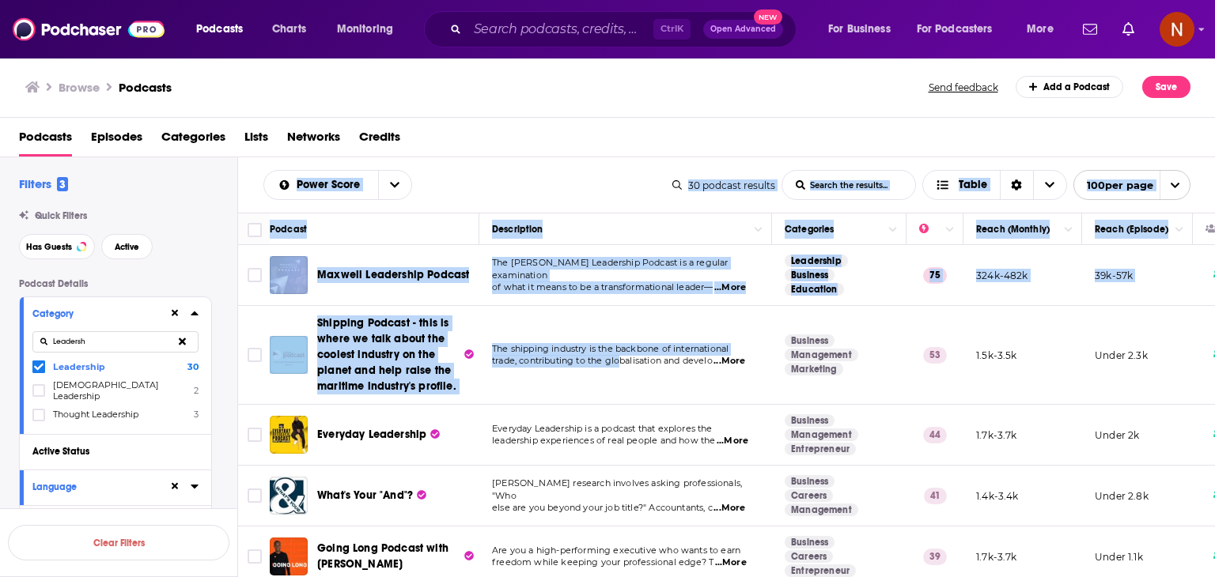
drag, startPoint x: 249, startPoint y: 180, endPoint x: 626, endPoint y: 360, distance: 417.5
click at [626, 360] on div "Power Score List Search Input Search the results... Table 30 podcast results Li…" at bounding box center [727, 417] width 978 height 521
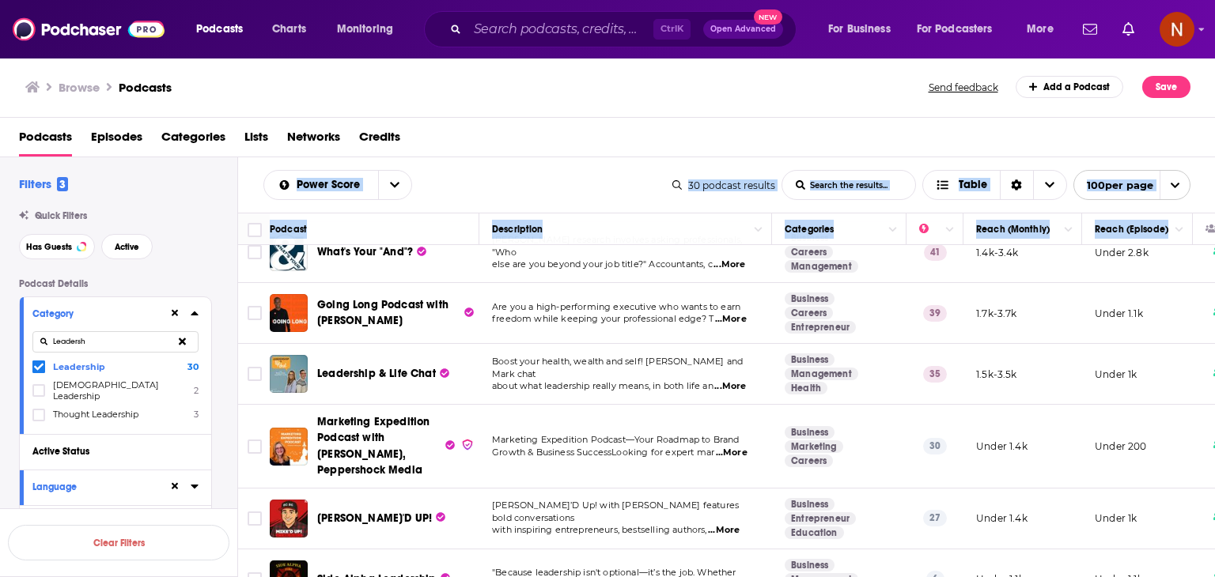
scroll to position [411, 0]
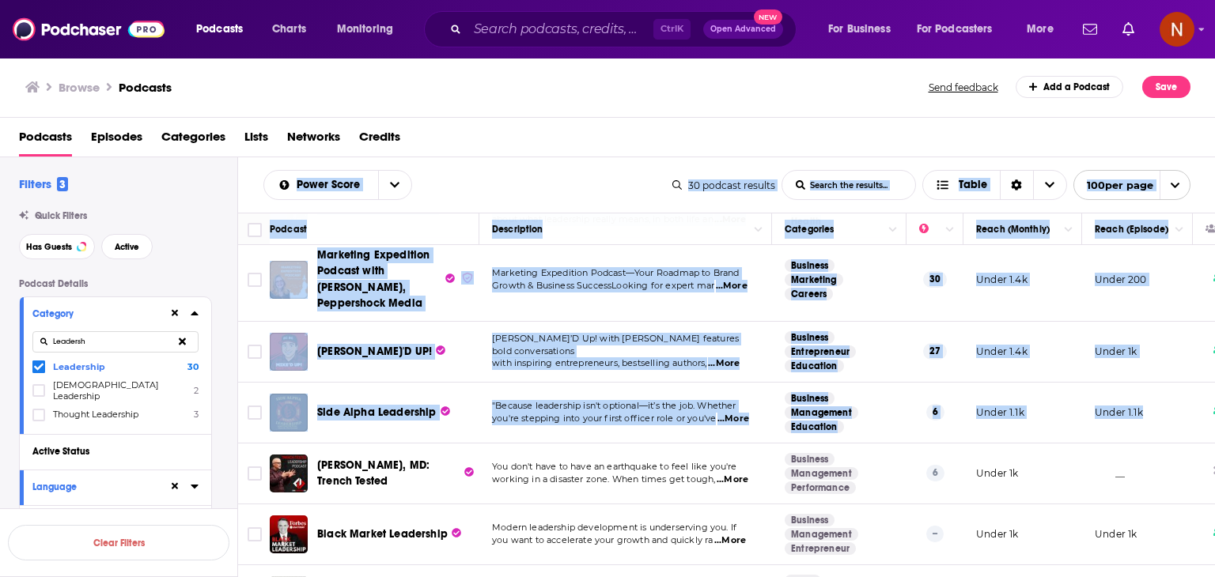
click at [1176, 409] on td "Under 1.1k" at bounding box center [1137, 413] width 111 height 61
copy div "Power Score List Search Input Search the results... Table 30 podcast results Li…"
click at [178, 345] on button at bounding box center [182, 342] width 32 height 37
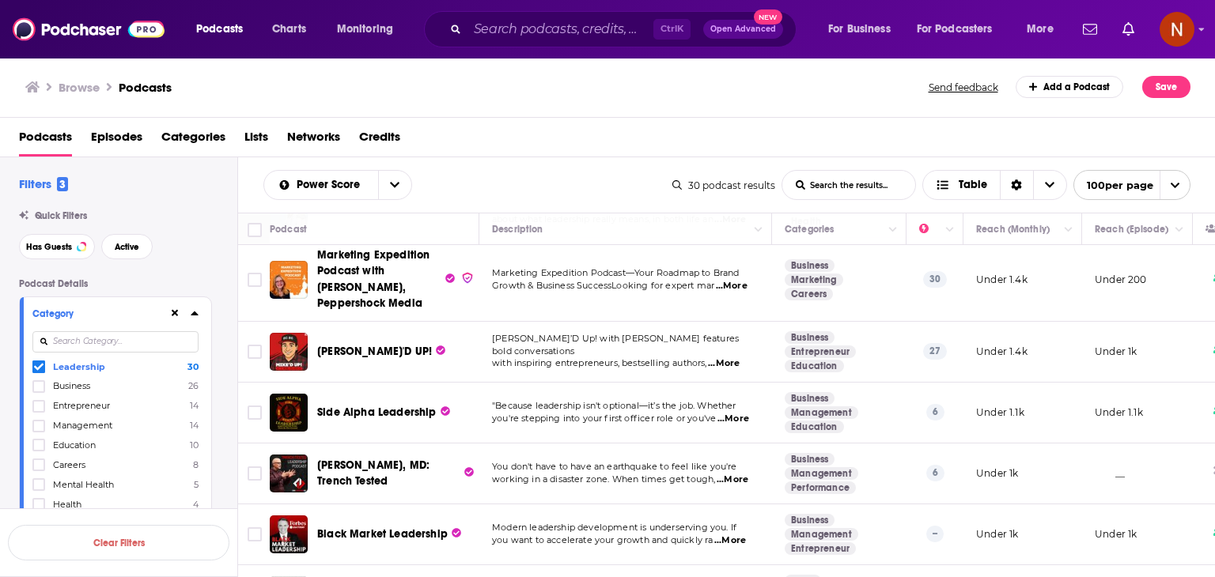
click at [65, 372] on span "Leadership" at bounding box center [79, 366] width 52 height 11
click at [39, 370] on input "multiSelectOption-leadership-0" at bounding box center [39, 370] width 0 height 0
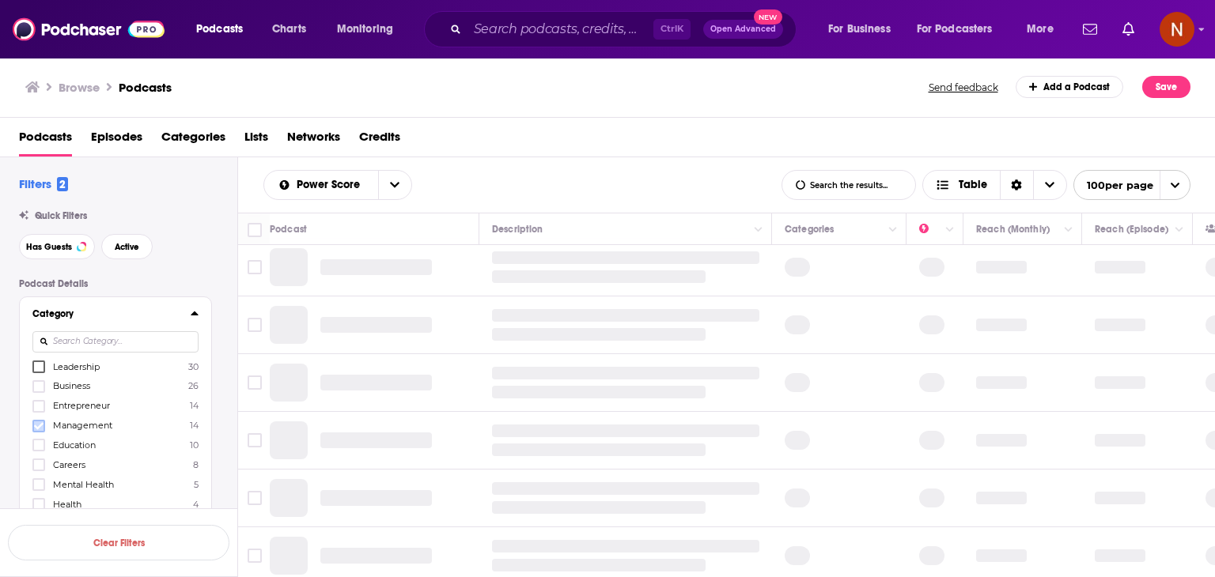
click at [40, 426] on icon at bounding box center [38, 425] width 9 height 7
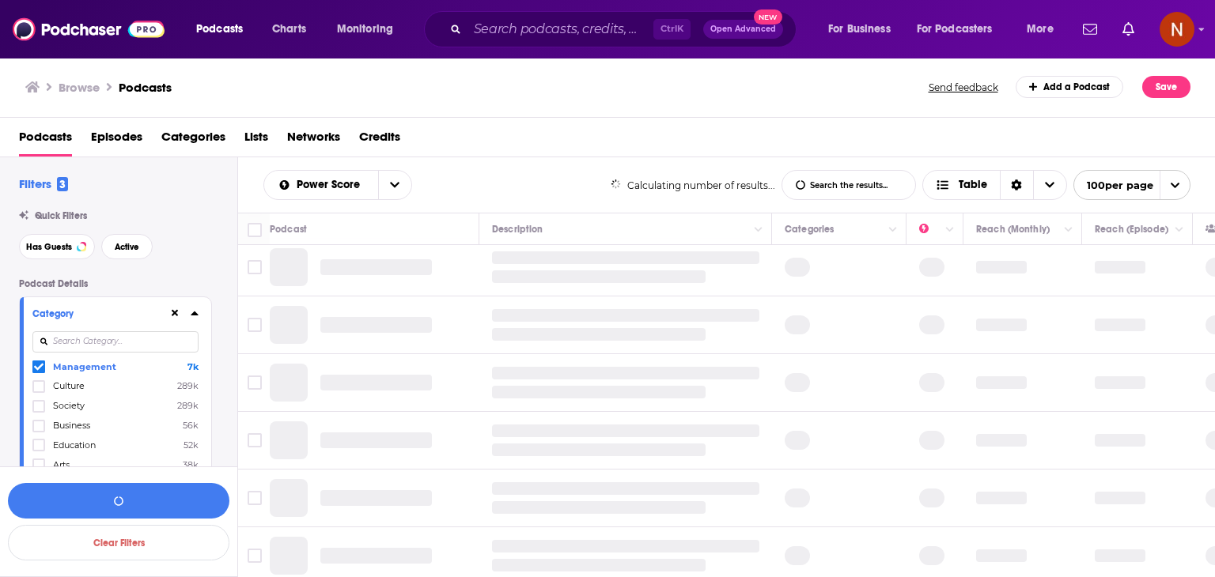
click at [127, 340] on input at bounding box center [115, 341] width 166 height 21
click at [40, 368] on icon at bounding box center [38, 367] width 9 height 7
click at [95, 330] on div "mark" at bounding box center [115, 342] width 166 height 36
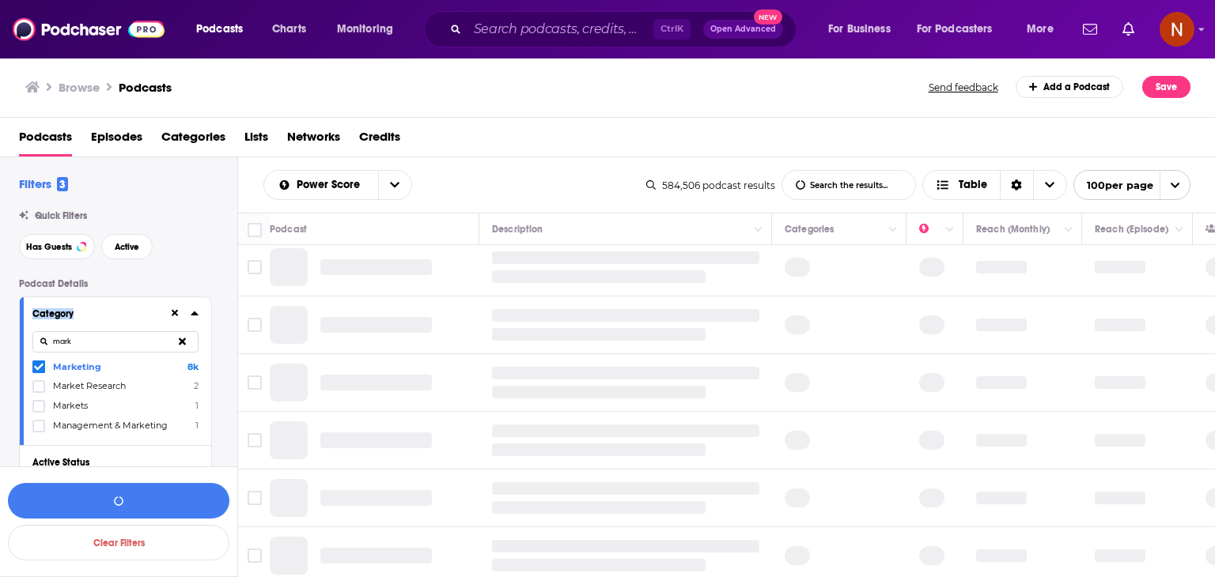
click at [93, 331] on input "mark" at bounding box center [115, 341] width 166 height 21
click at [88, 354] on div "mark" at bounding box center [115, 342] width 166 height 36
click at [93, 346] on input "mark" at bounding box center [115, 341] width 166 height 21
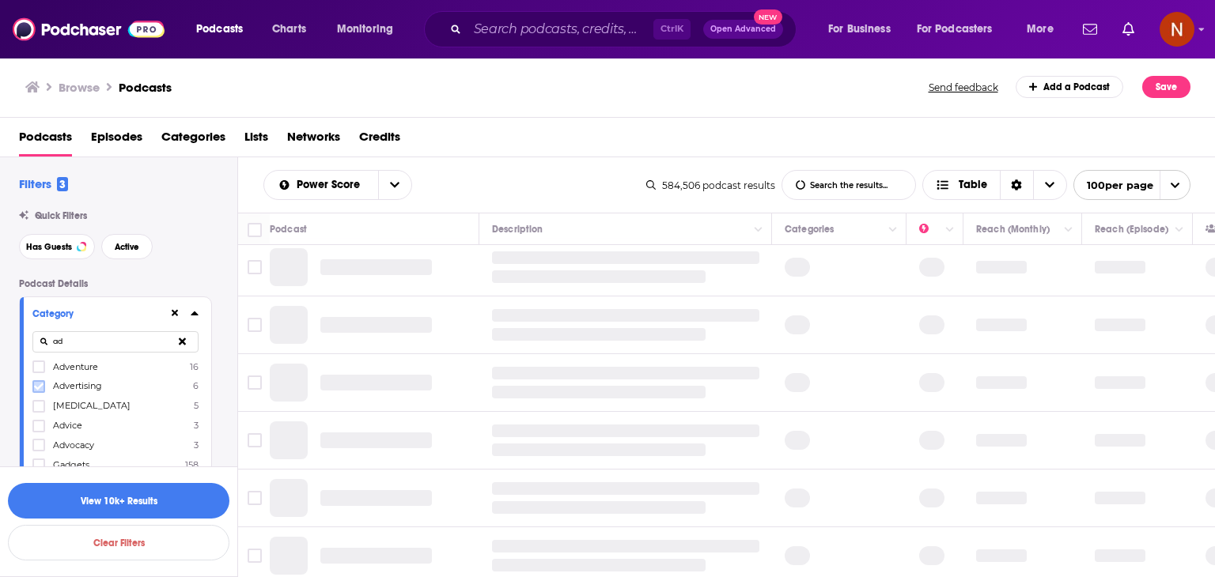
click at [36, 386] on icon at bounding box center [38, 386] width 9 height 9
click at [98, 343] on input "ad" at bounding box center [115, 341] width 166 height 21
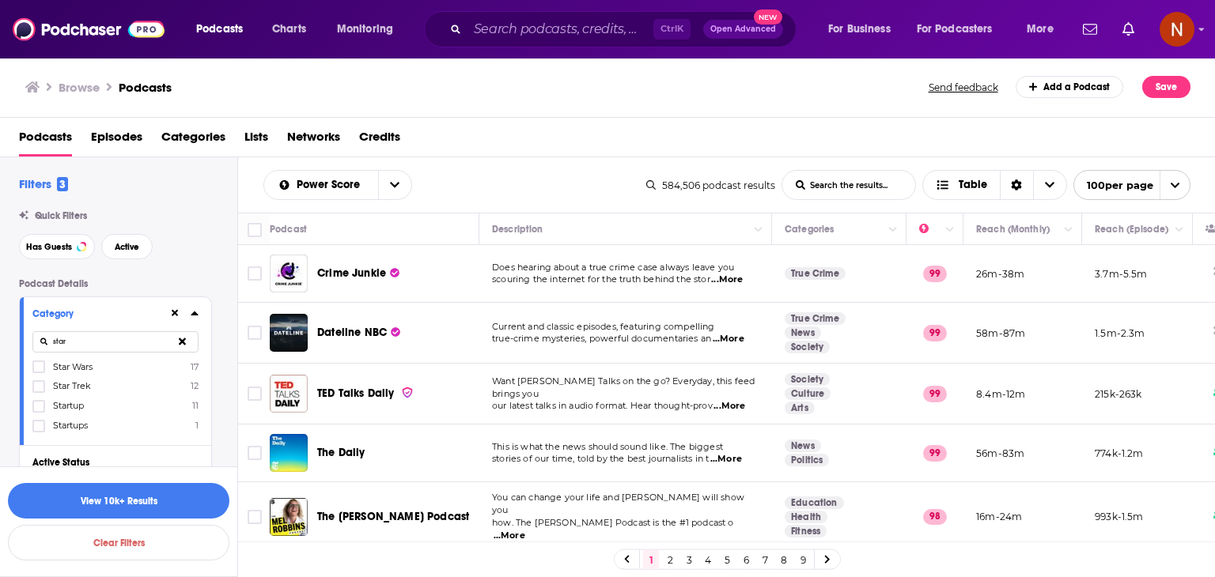
type input "star"
click at [56, 409] on span "Startup" at bounding box center [68, 405] width 31 height 11
click at [39, 411] on input "multiSelectOption-startup-category-2" at bounding box center [39, 411] width 0 height 0
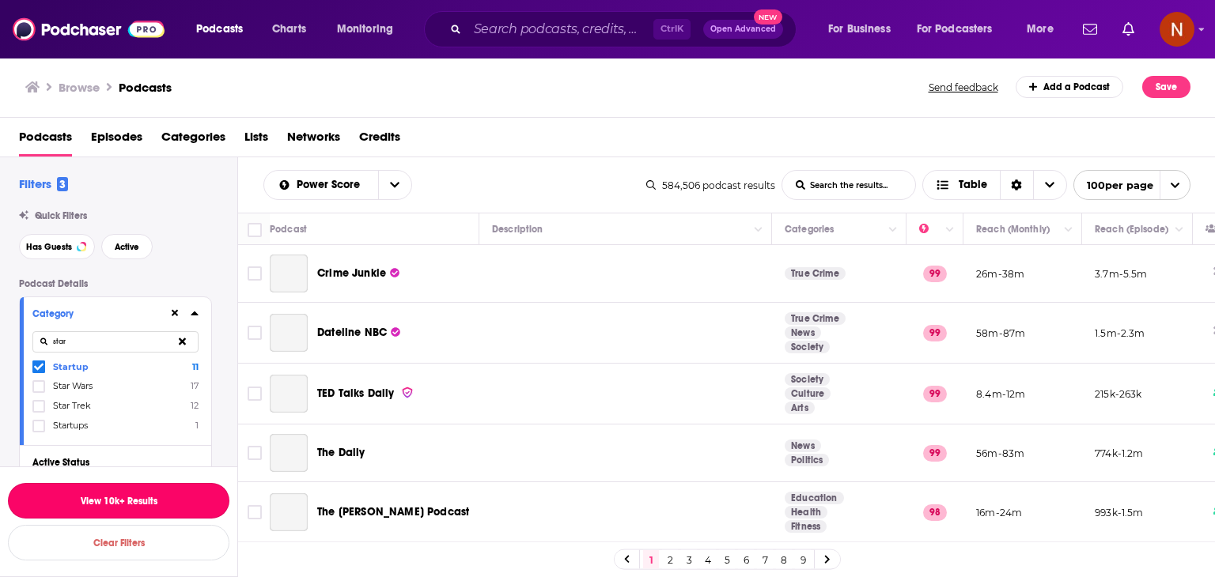
click at [120, 502] on button "View 10k+ Results" at bounding box center [118, 501] width 221 height 36
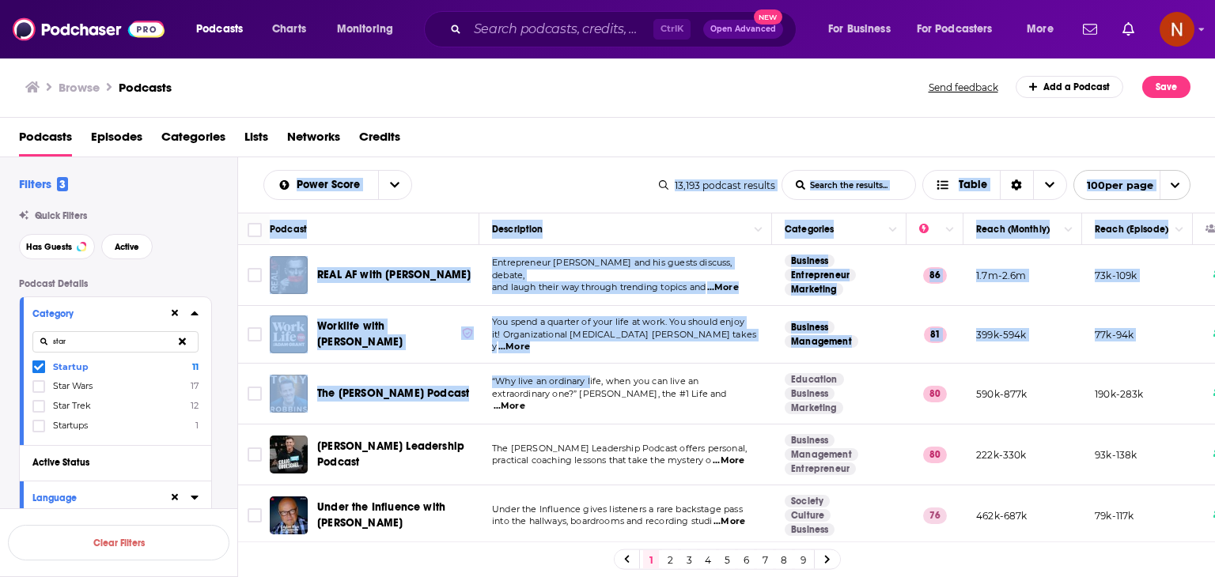
drag, startPoint x: 343, startPoint y: 296, endPoint x: 626, endPoint y: 391, distance: 298.7
click at [626, 391] on div "Power Score List Search Input Search the results... Table 13,193 podcast result…" at bounding box center [727, 417] width 978 height 521
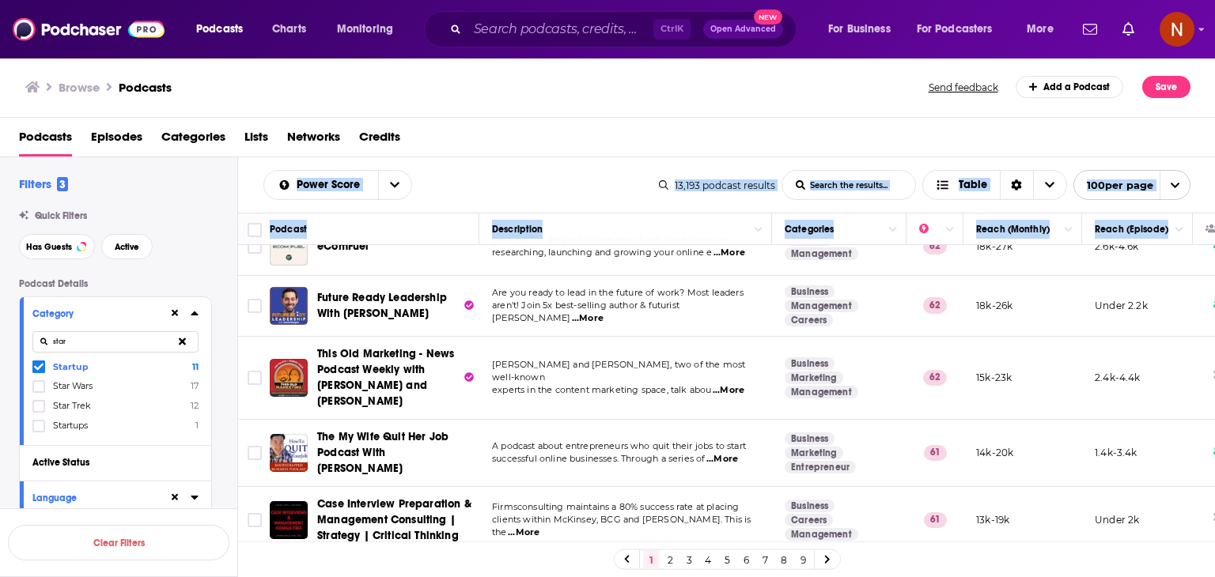
scroll to position [3965, 0]
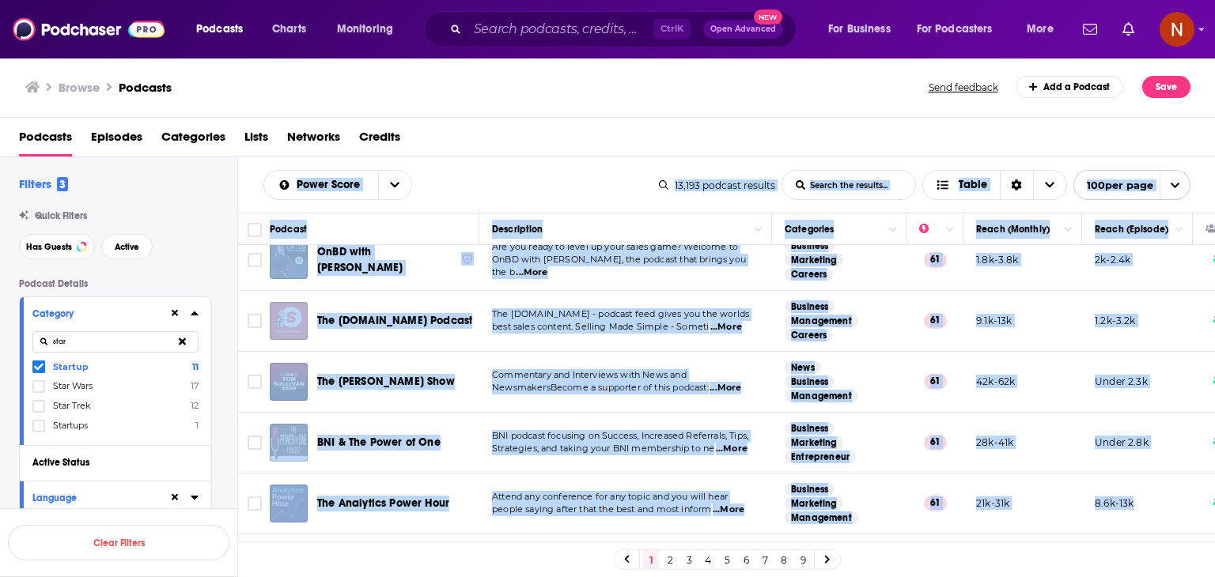
click at [1175, 474] on td "8.6k-13k" at bounding box center [1137, 504] width 111 height 61
copy div "Power Score List Search Input Search the results... Table 13,193 podcast result…"
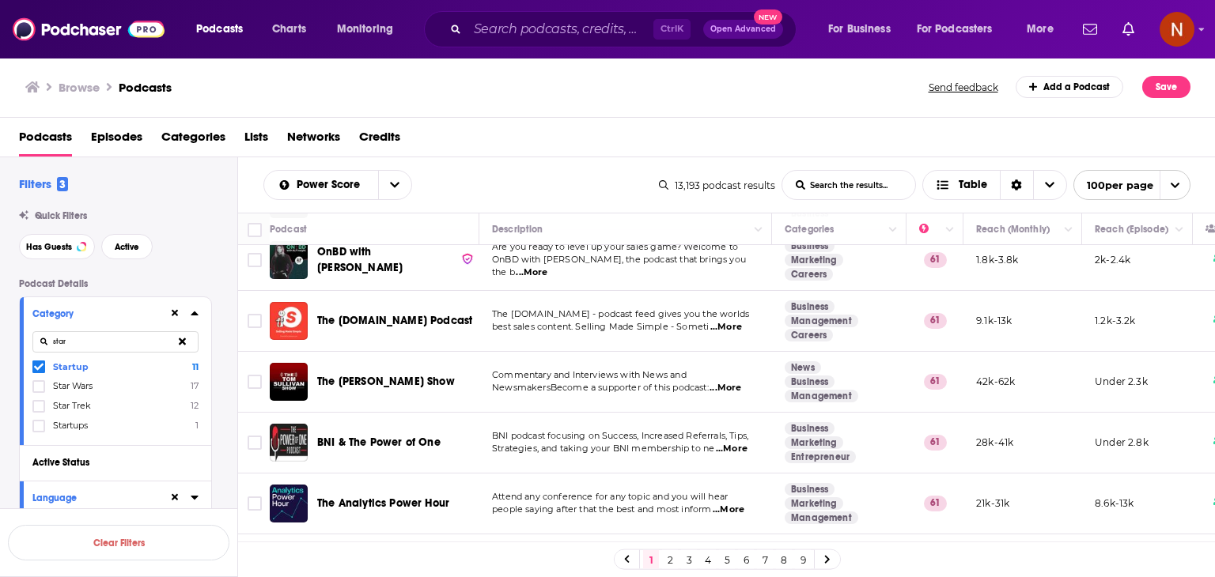
click at [418, 129] on div "Podcasts Episodes Categories Lists Networks Credits" at bounding box center [611, 140] width 1184 height 32
